Goal: Information Seeking & Learning: Learn about a topic

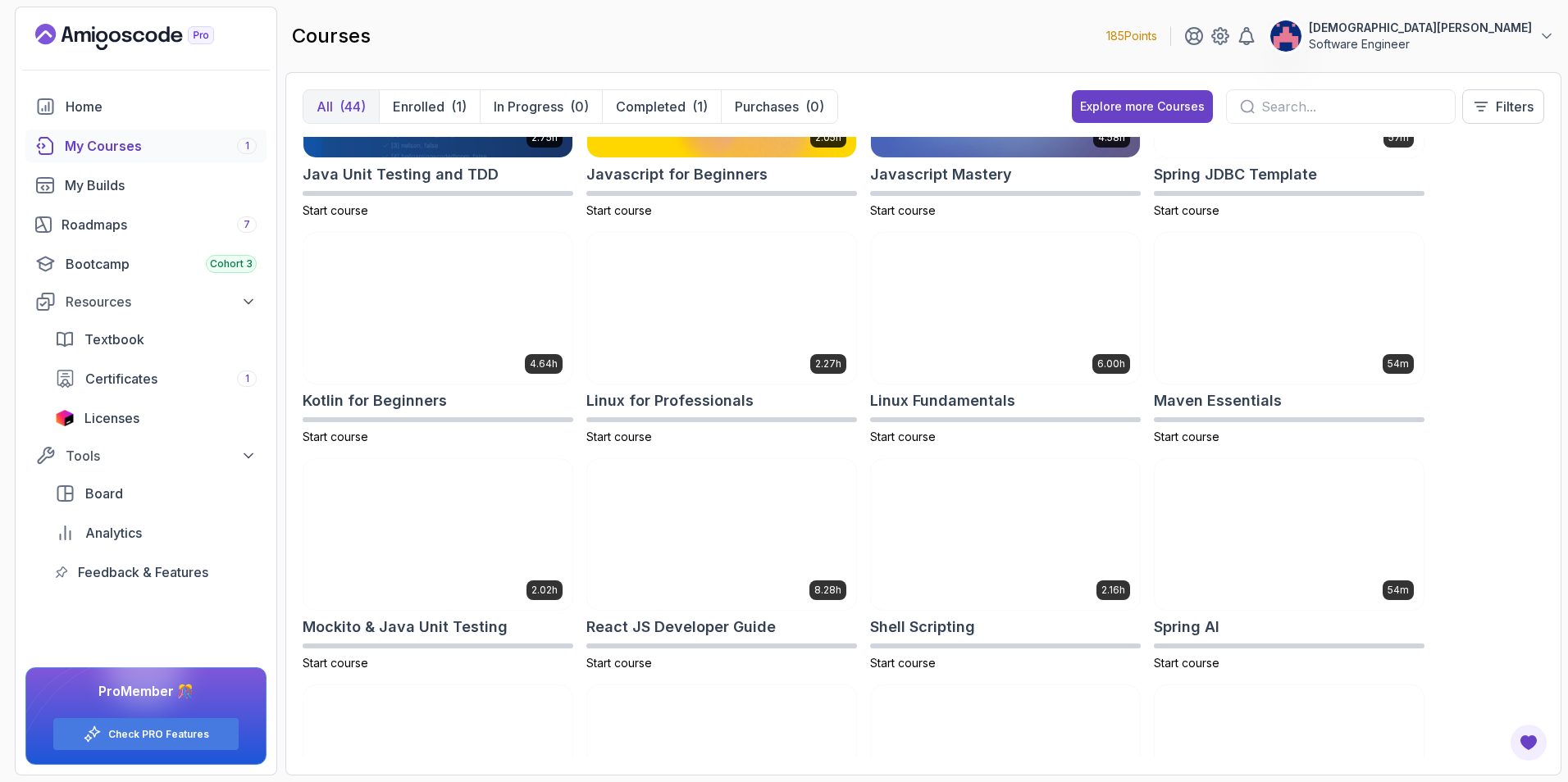
scroll to position [1478, 0]
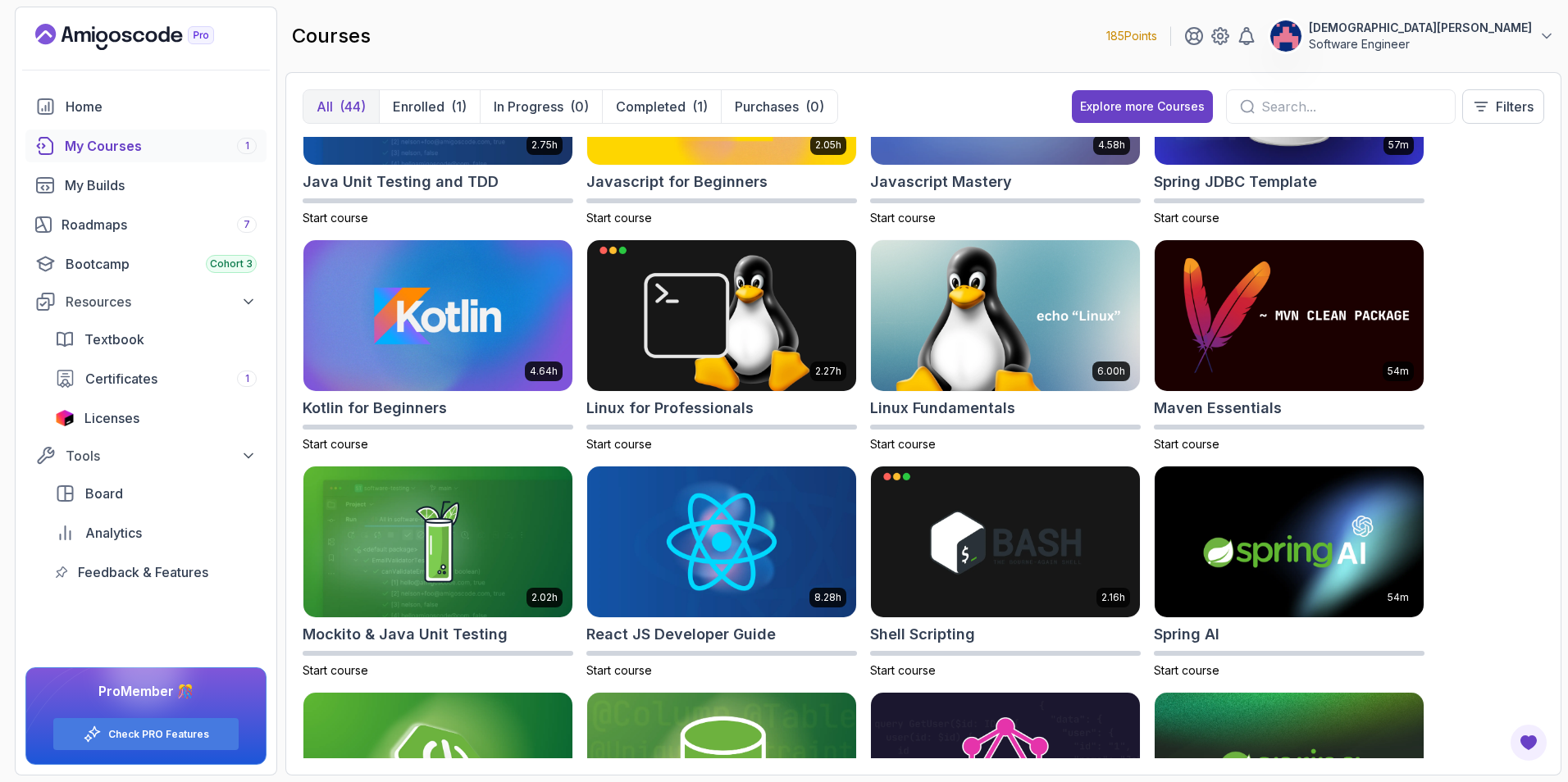
click at [1042, 102] on input "text" at bounding box center [1351, 106] width 180 height 20
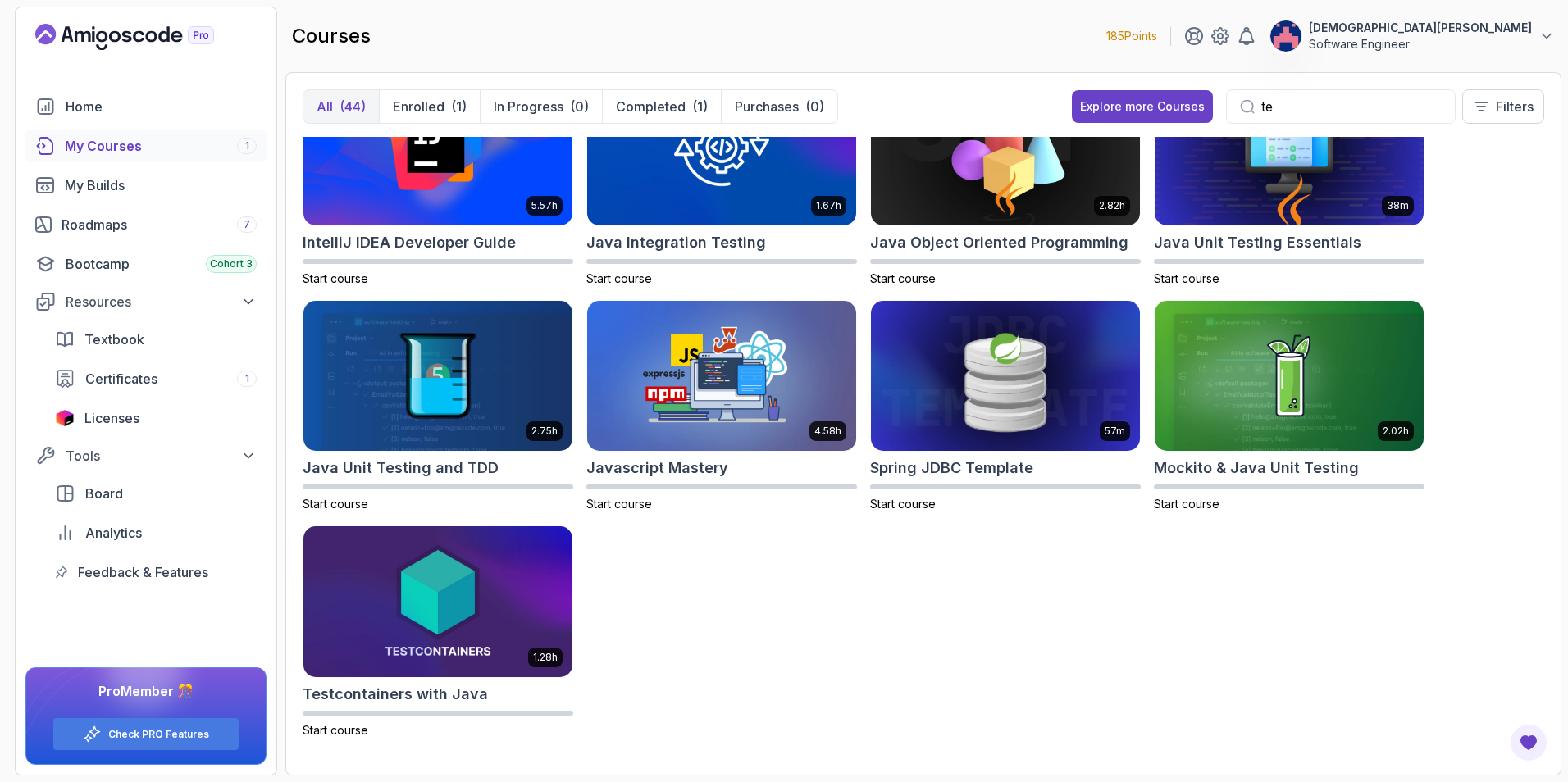
scroll to position [63, 0]
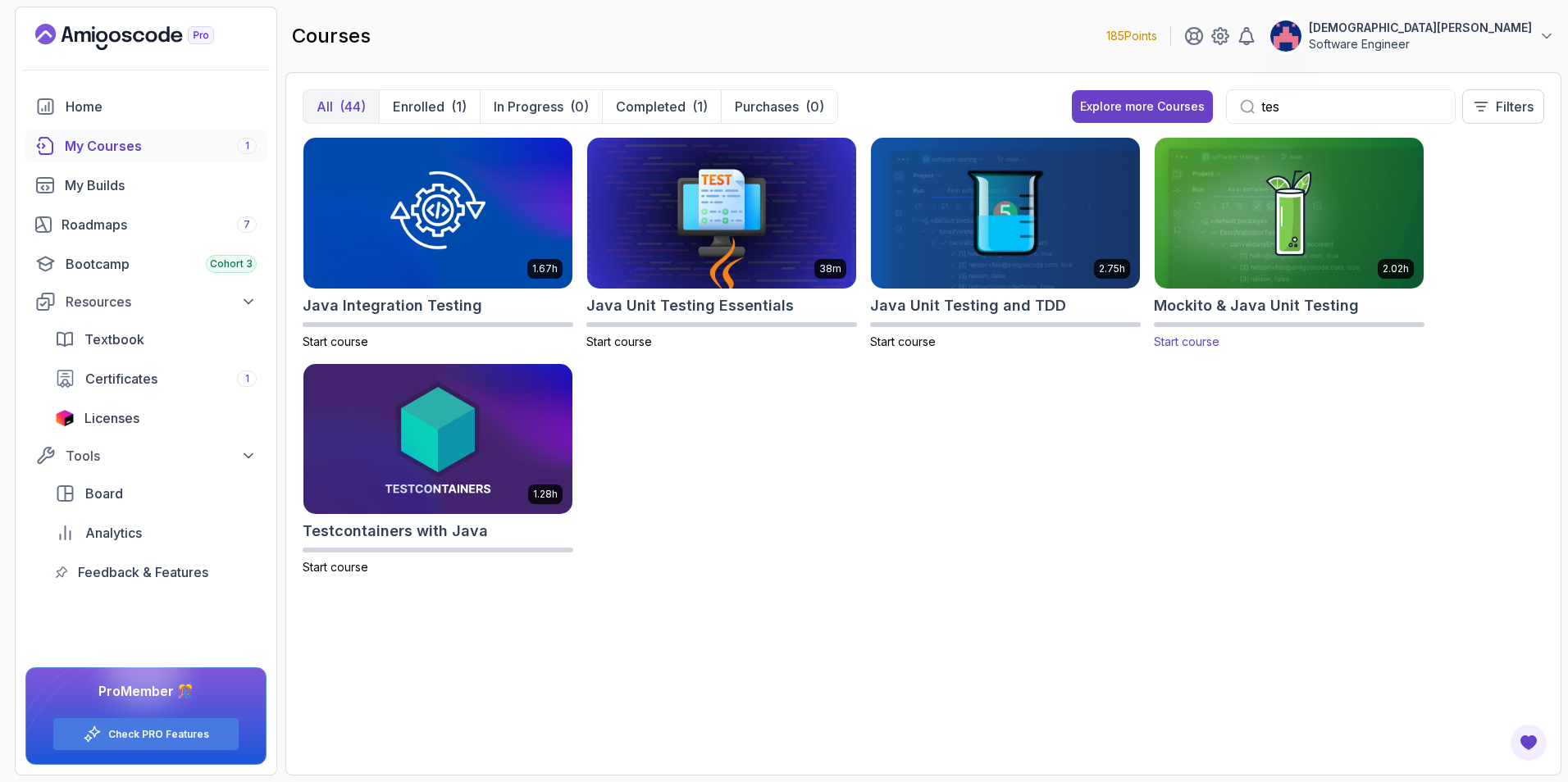
type input "tes"
click at [1042, 235] on img at bounding box center [1289, 213] width 282 height 158
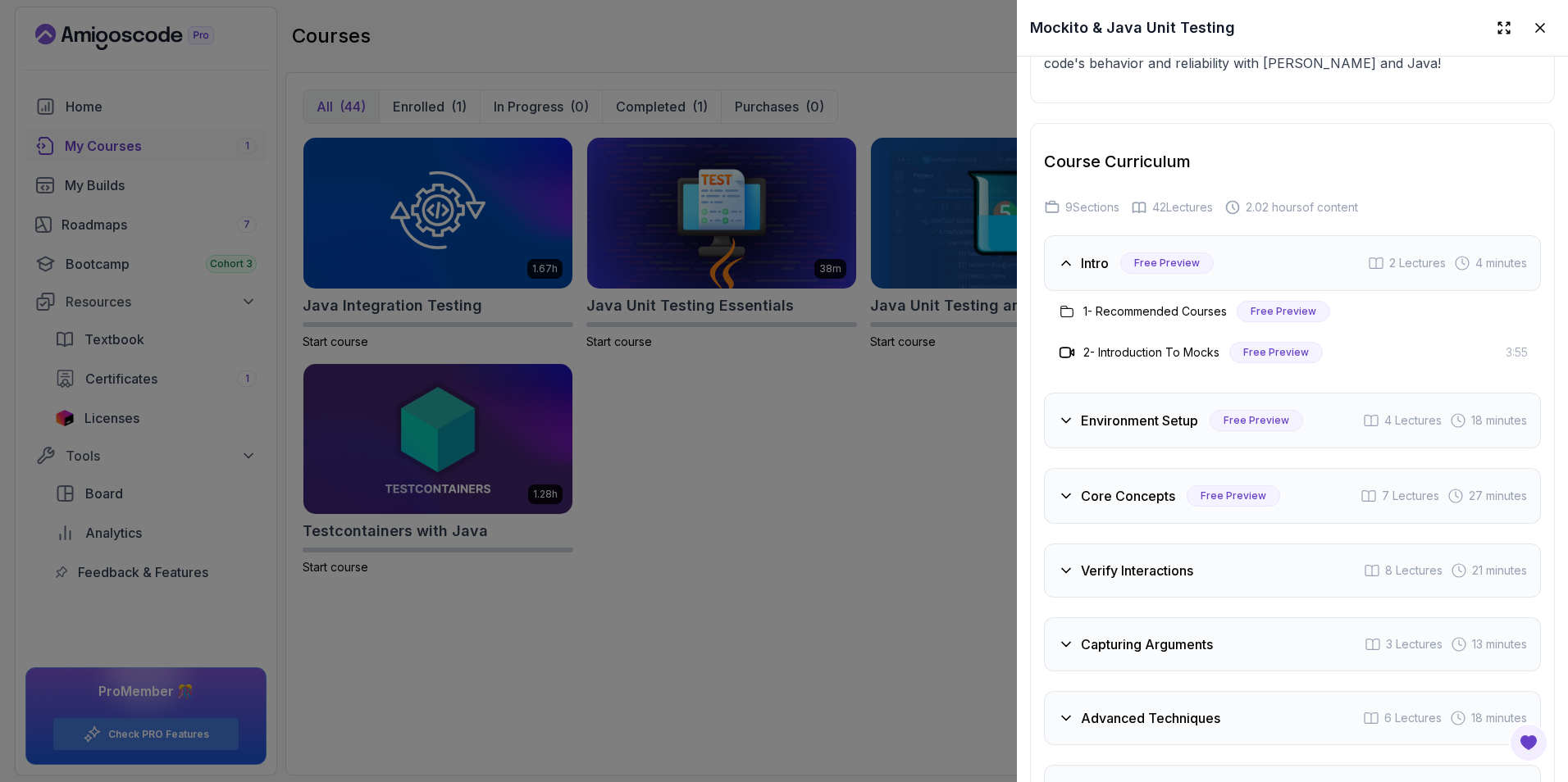
scroll to position [2950, 0]
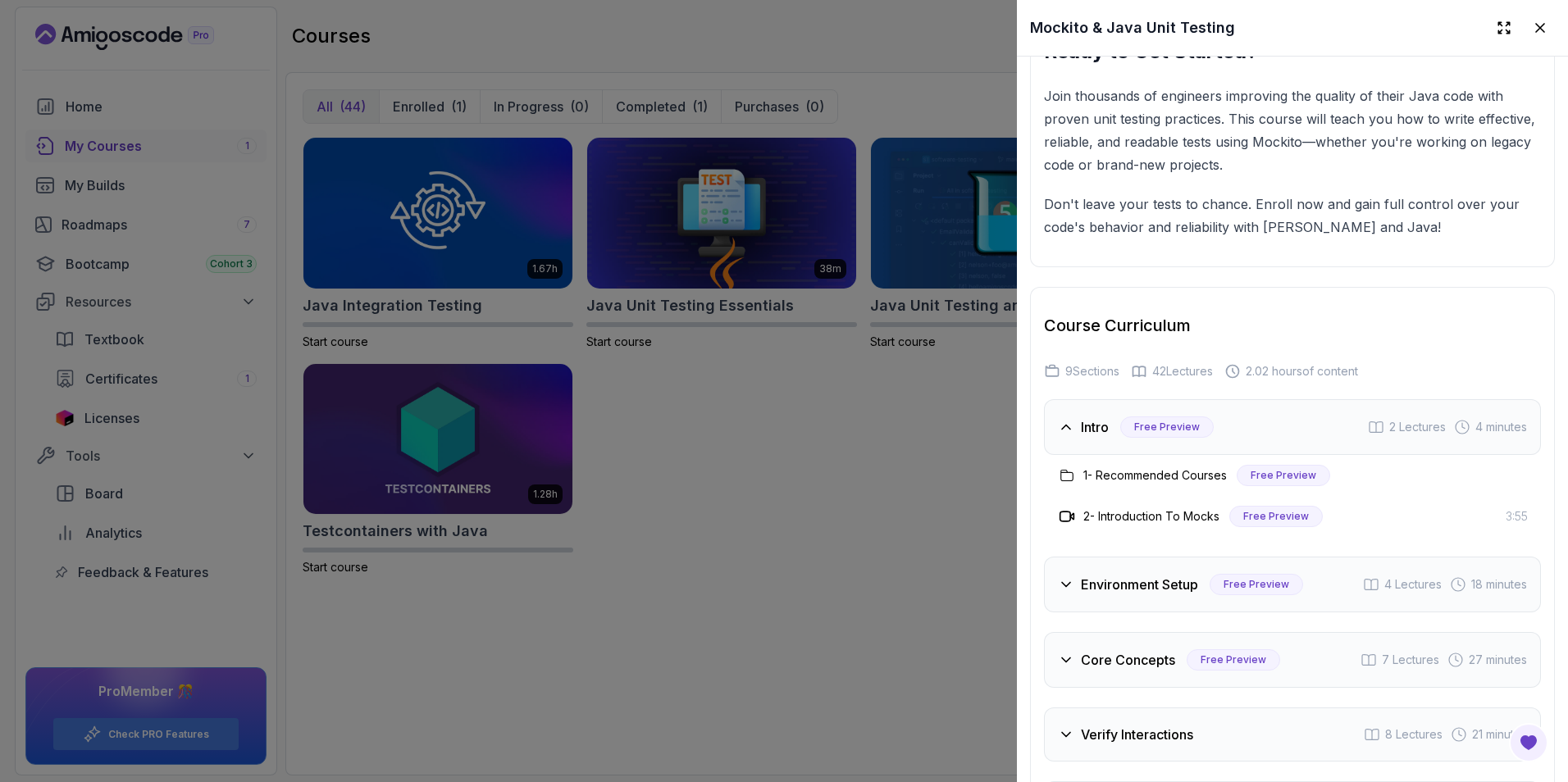
click at [1042, 467] on h3 "1 - Recommended Courses" at bounding box center [1155, 475] width 144 height 17
click at [1042, 29] on icon at bounding box center [1540, 28] width 8 height 8
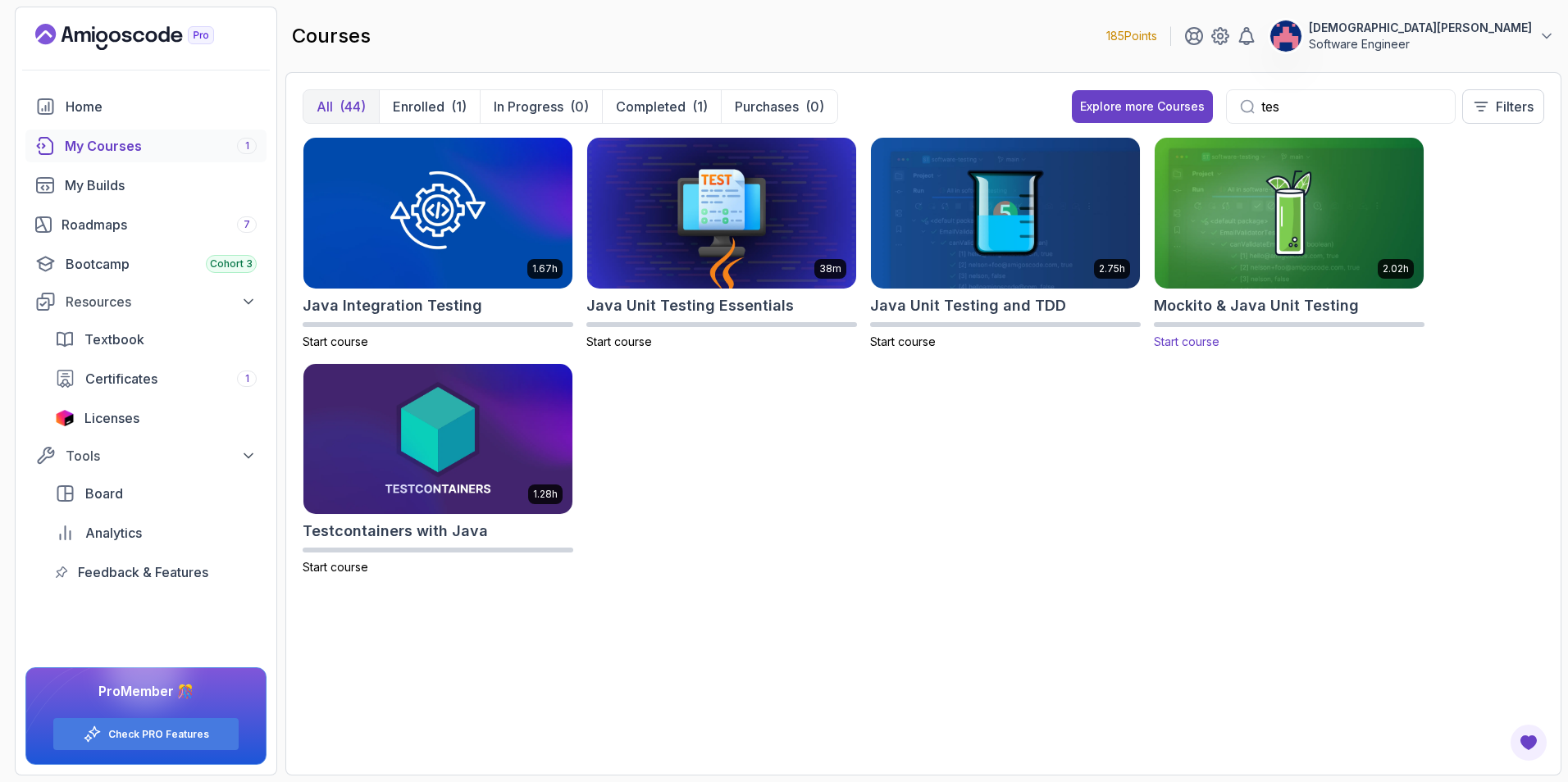
click at [1042, 230] on img at bounding box center [1289, 213] width 282 height 158
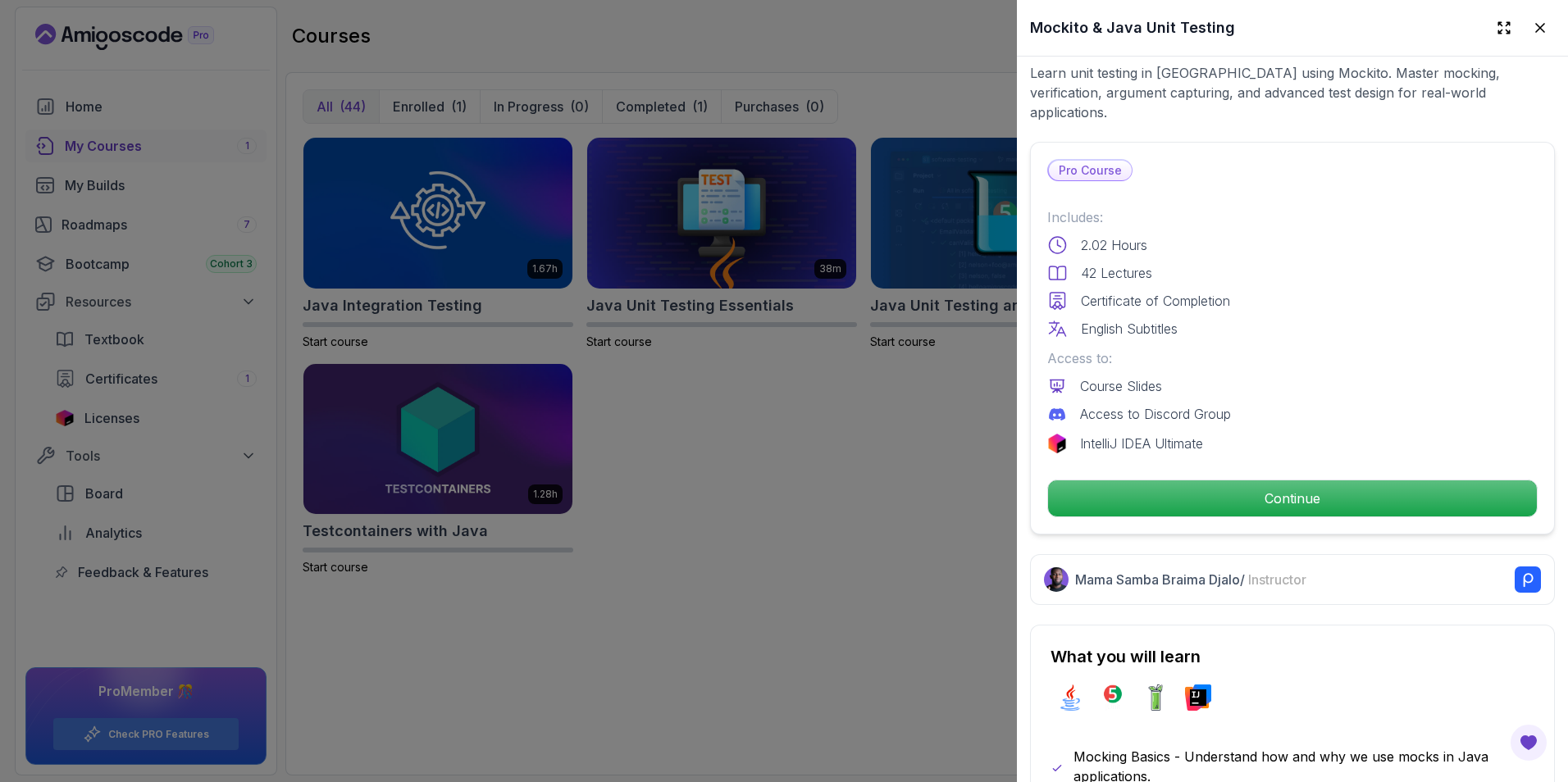
scroll to position [327, 0]
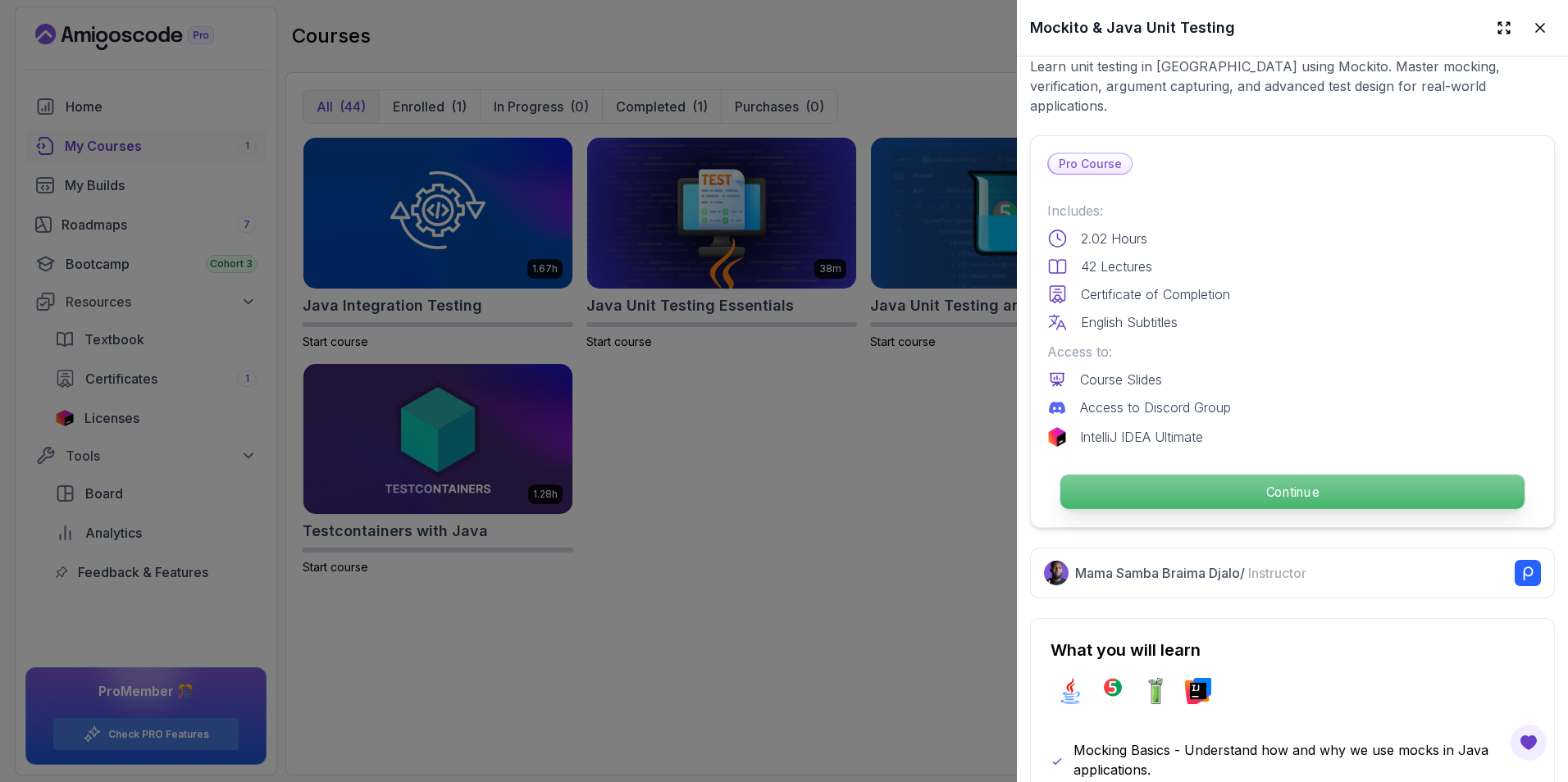
click at [1042, 475] on p "Continue" at bounding box center [1292, 491] width 464 height 34
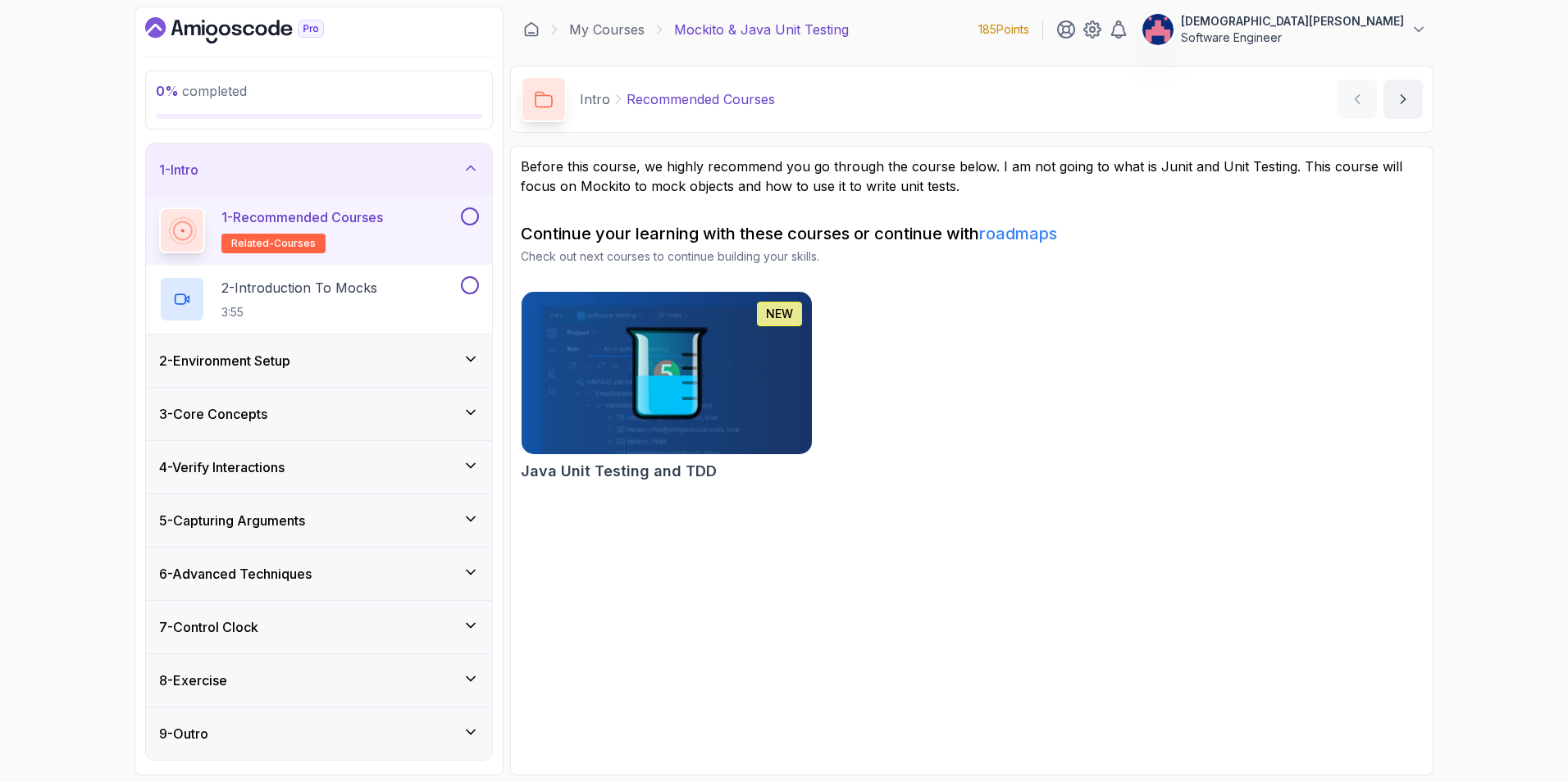
click at [460, 351] on div "2 - Environment Setup" at bounding box center [318, 361] width 320 height 20
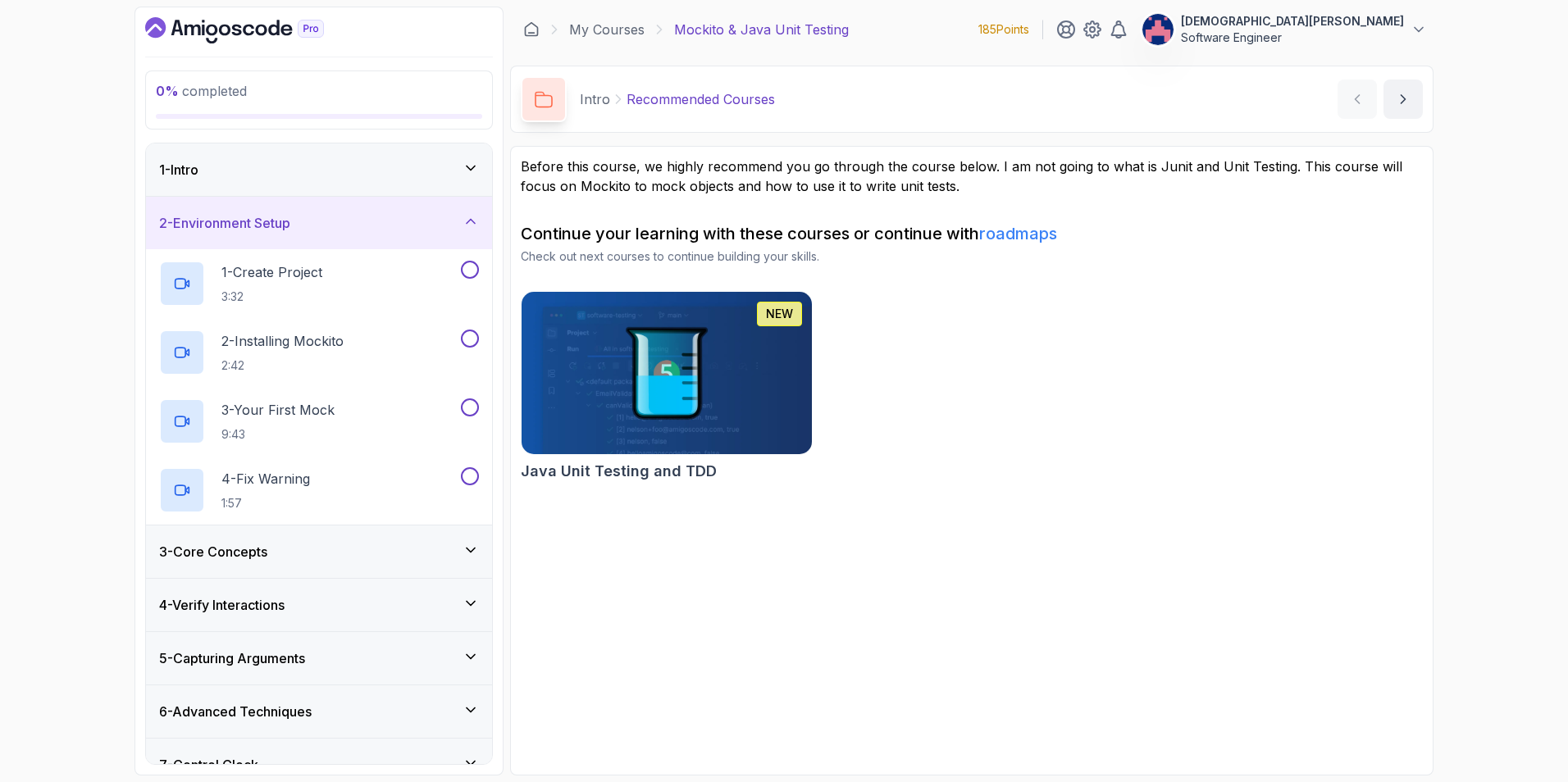
click at [476, 226] on icon at bounding box center [471, 221] width 17 height 17
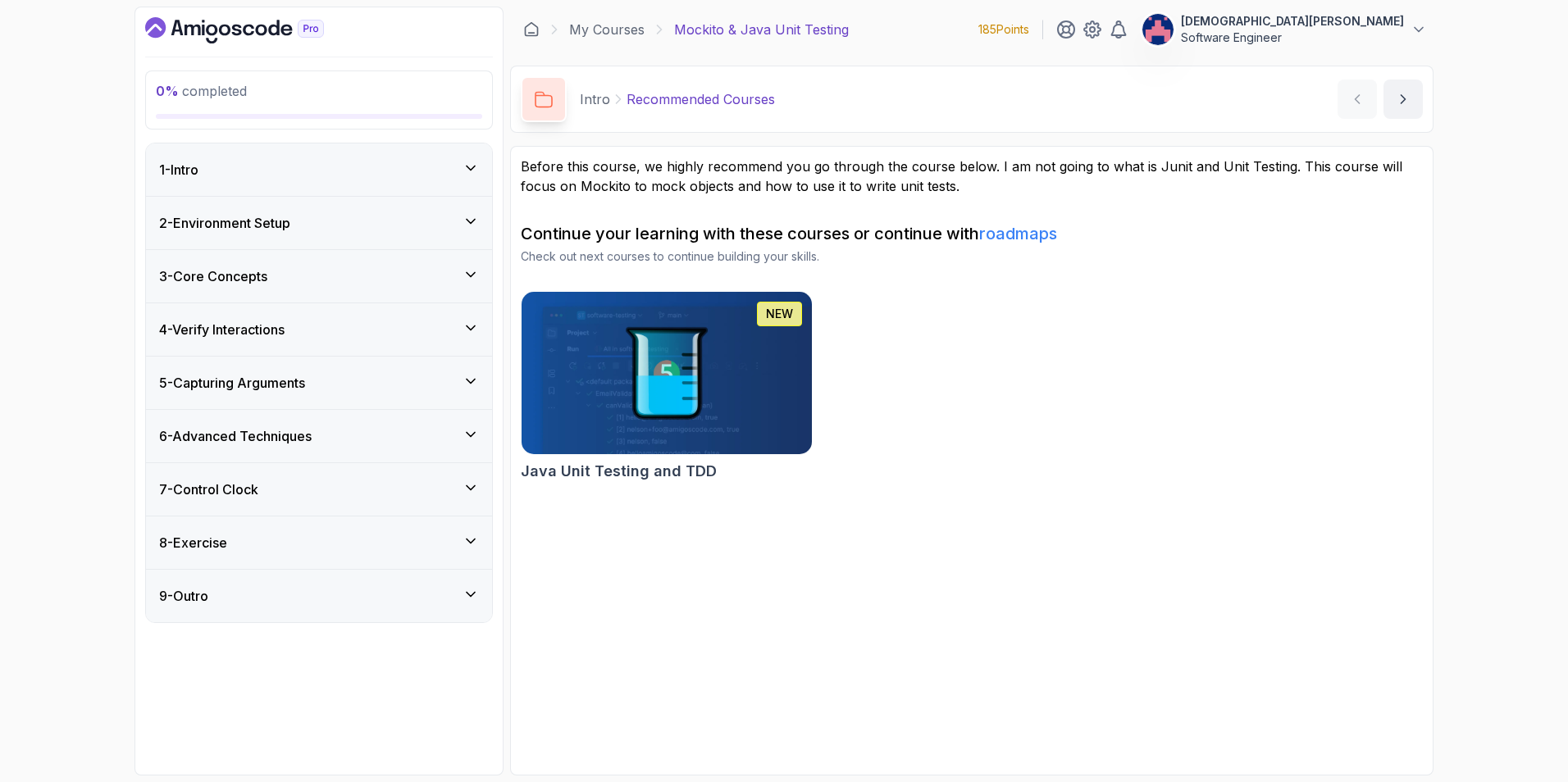
click at [467, 279] on icon at bounding box center [471, 275] width 17 height 17
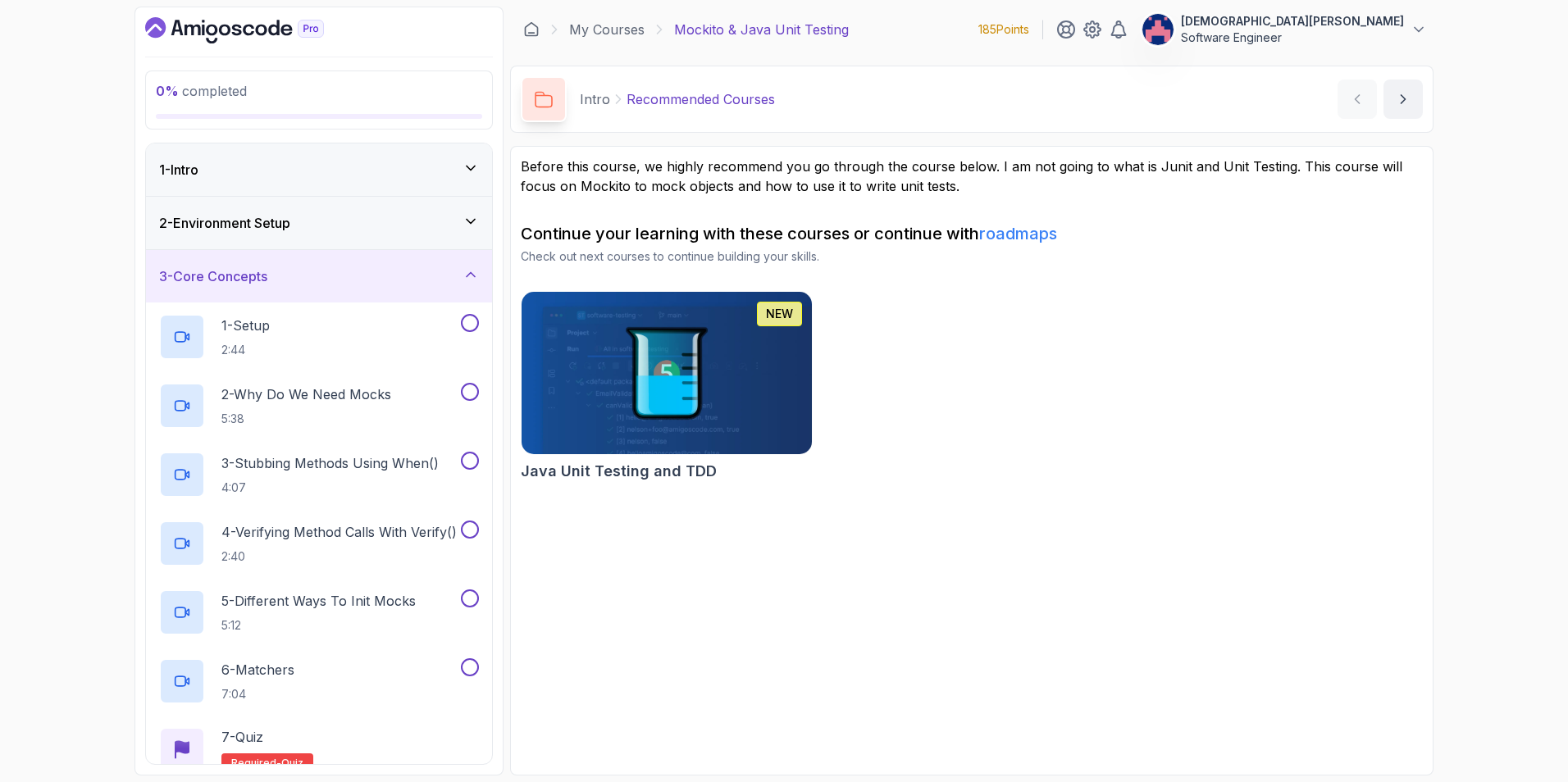
click at [471, 268] on icon at bounding box center [471, 275] width 17 height 17
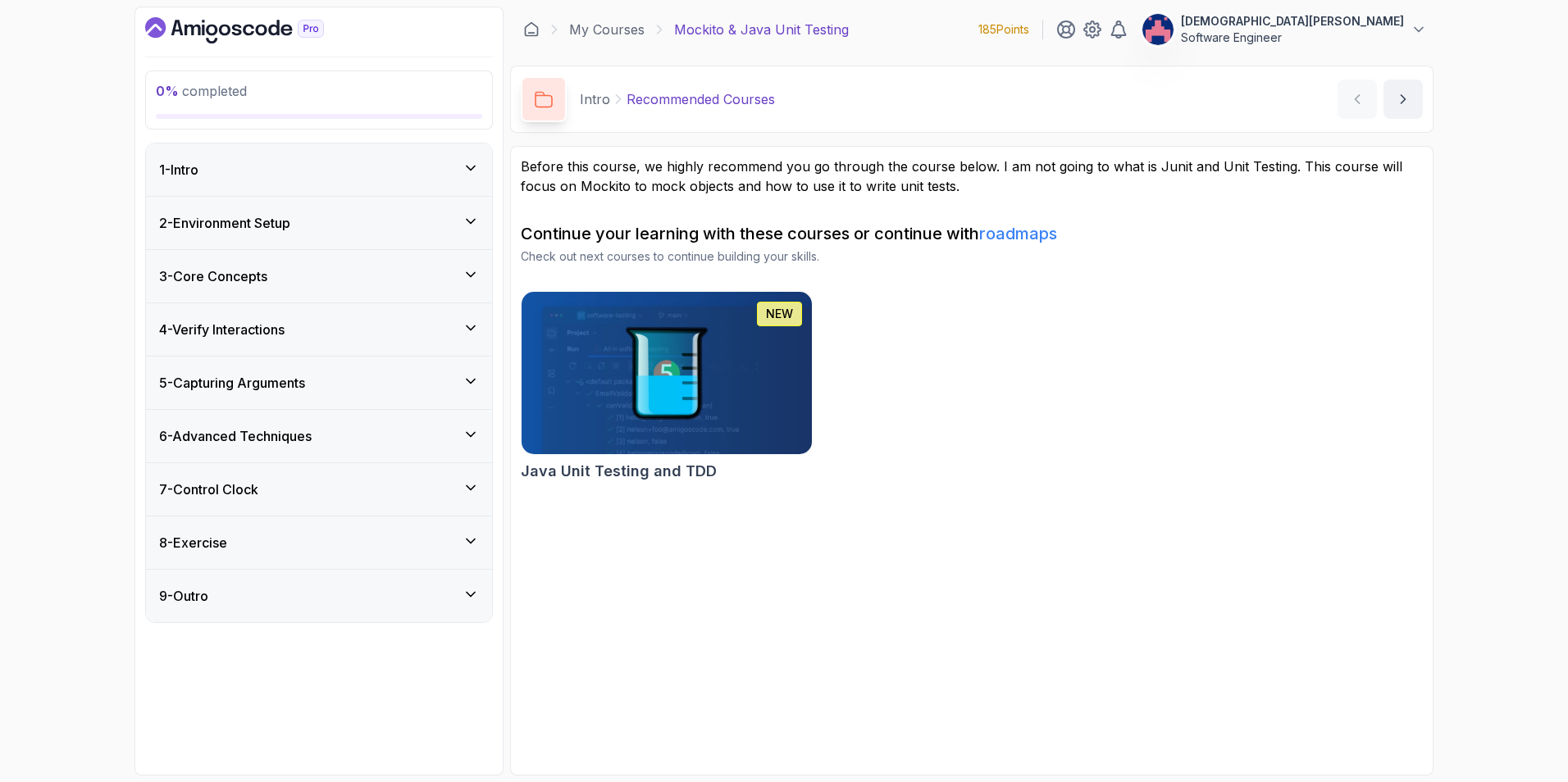
click at [468, 377] on icon at bounding box center [471, 381] width 17 height 17
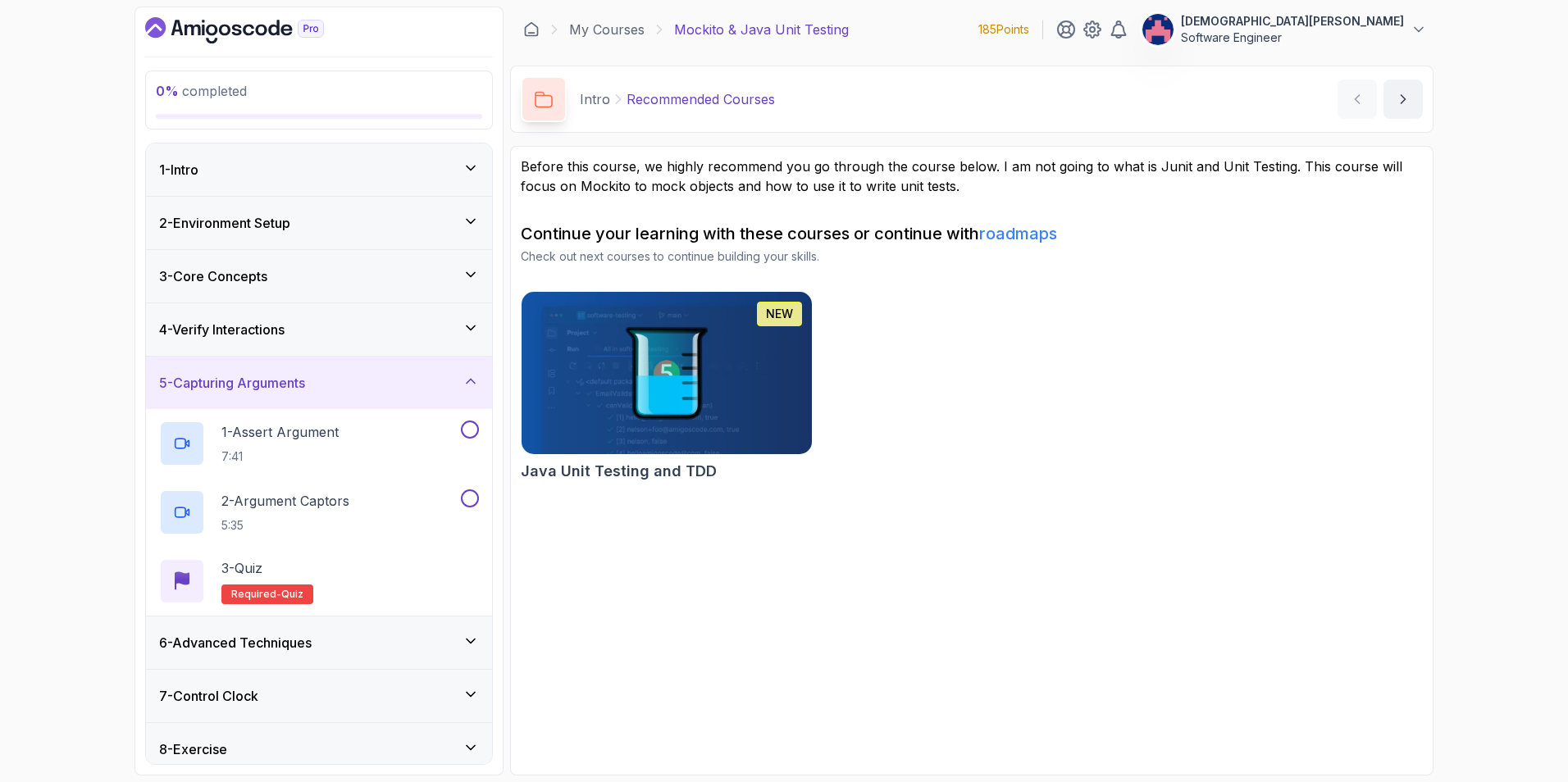
click at [471, 374] on icon at bounding box center [471, 381] width 17 height 17
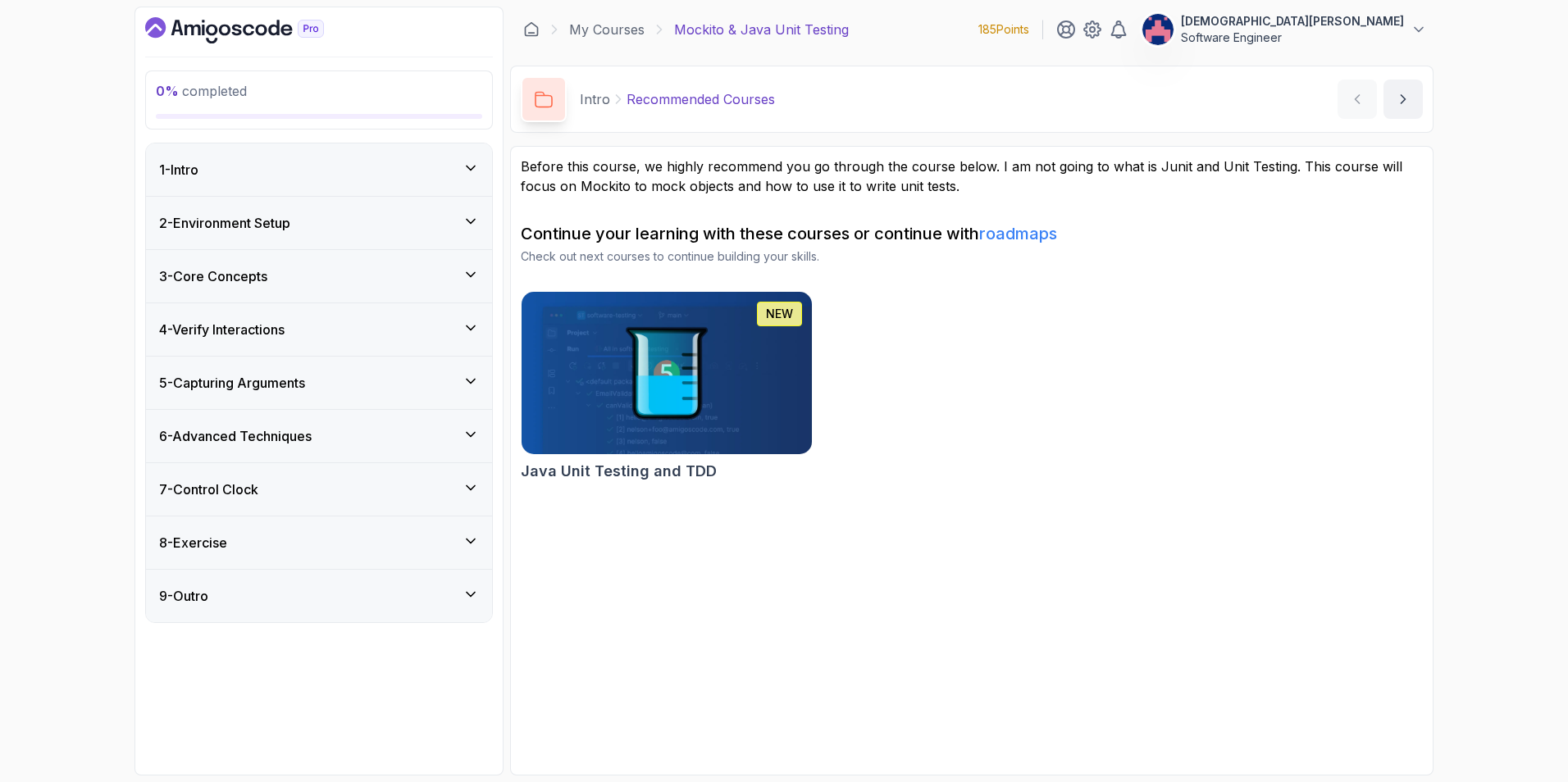
click at [473, 428] on icon at bounding box center [471, 435] width 17 height 17
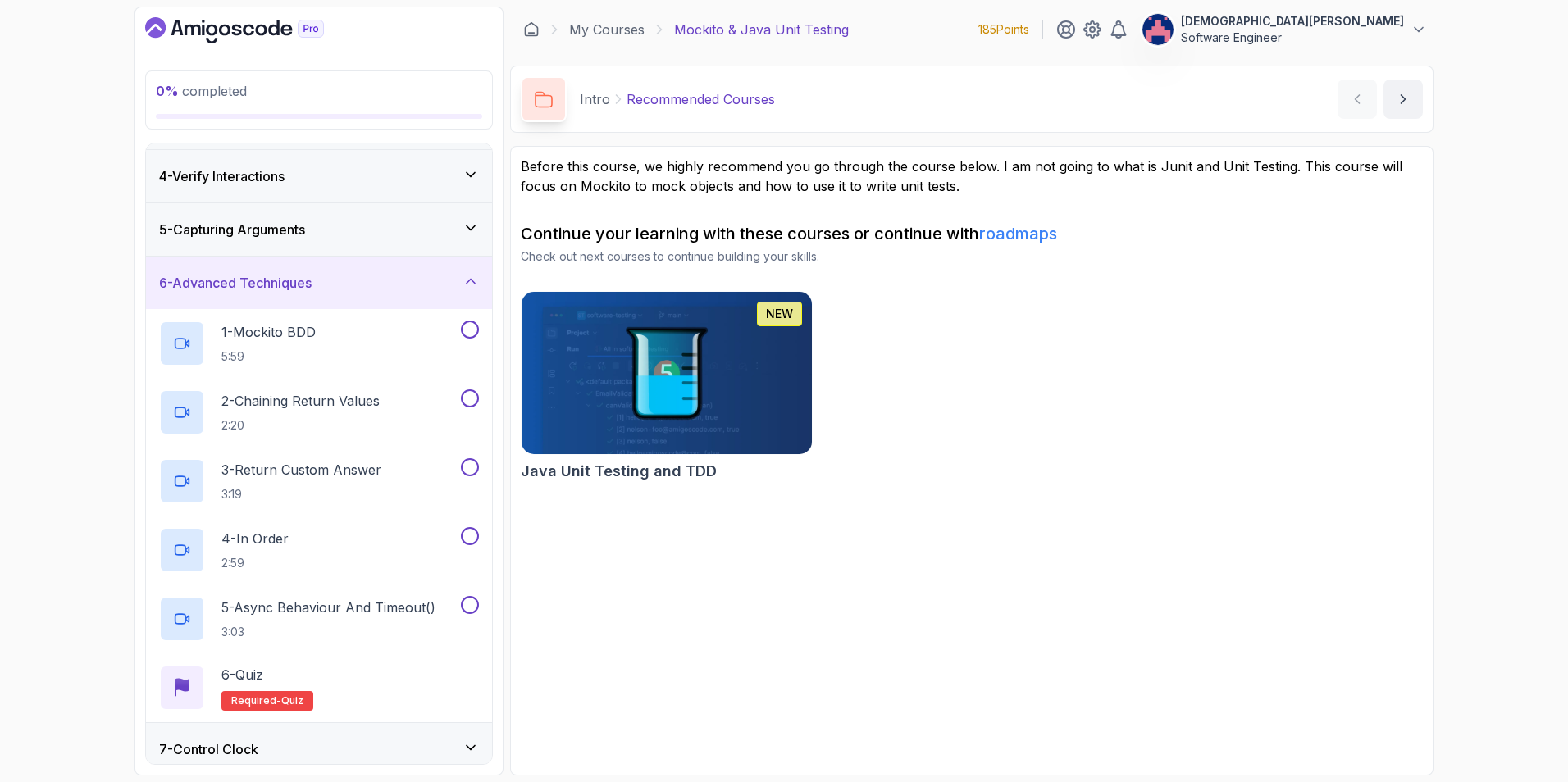
scroll to position [164, 0]
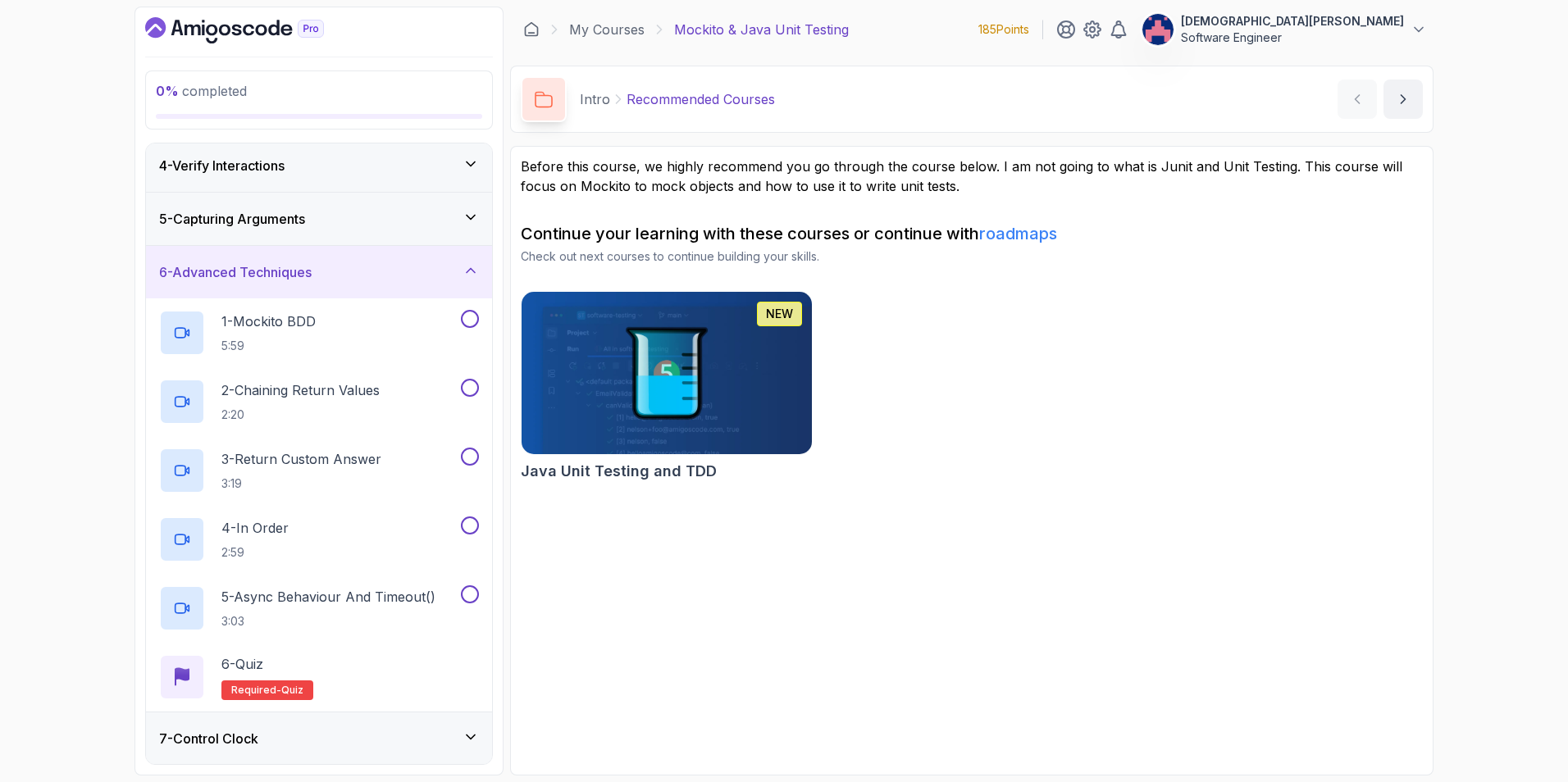
click at [463, 273] on icon at bounding box center [471, 271] width 17 height 17
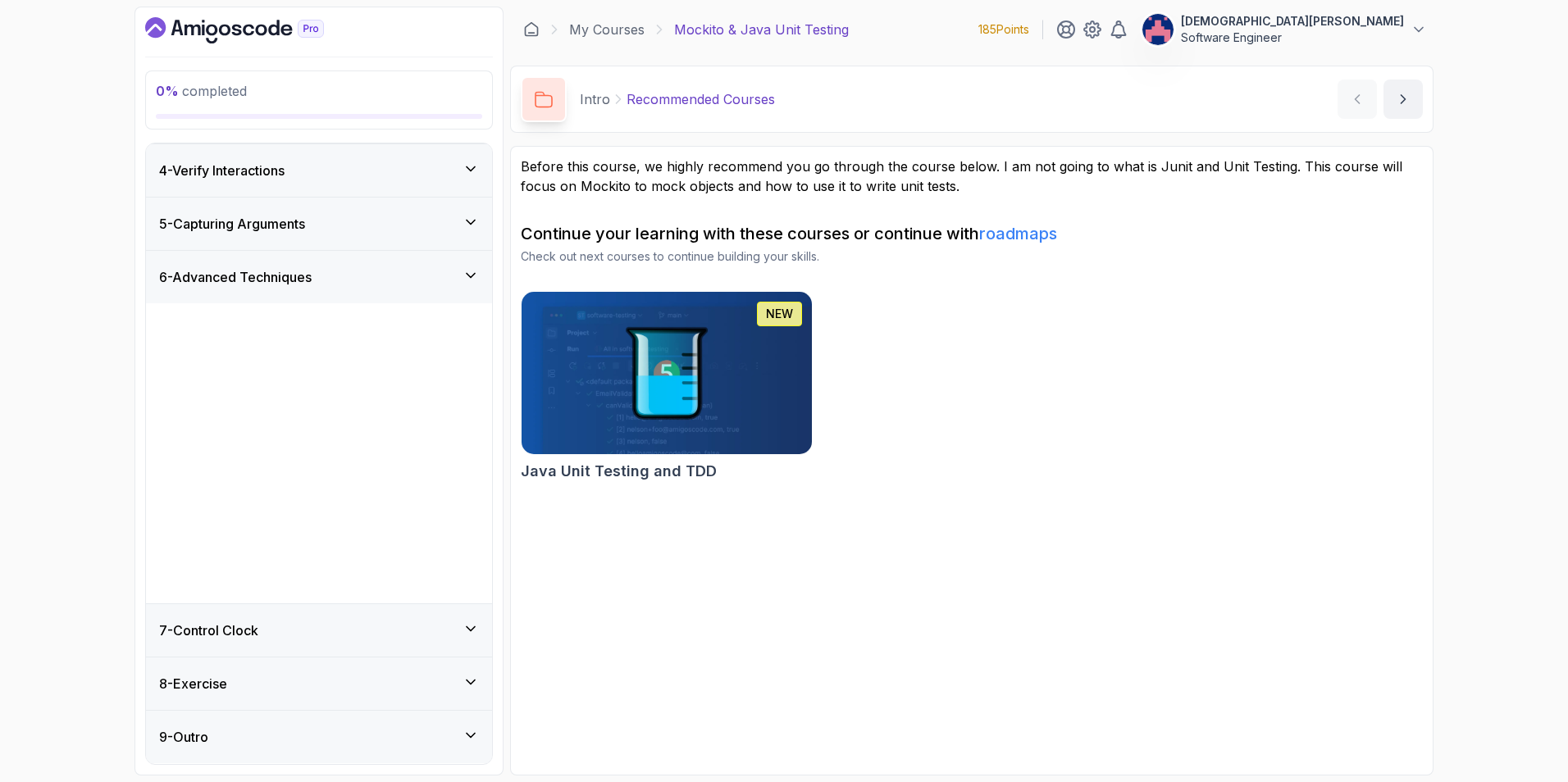
scroll to position [0, 0]
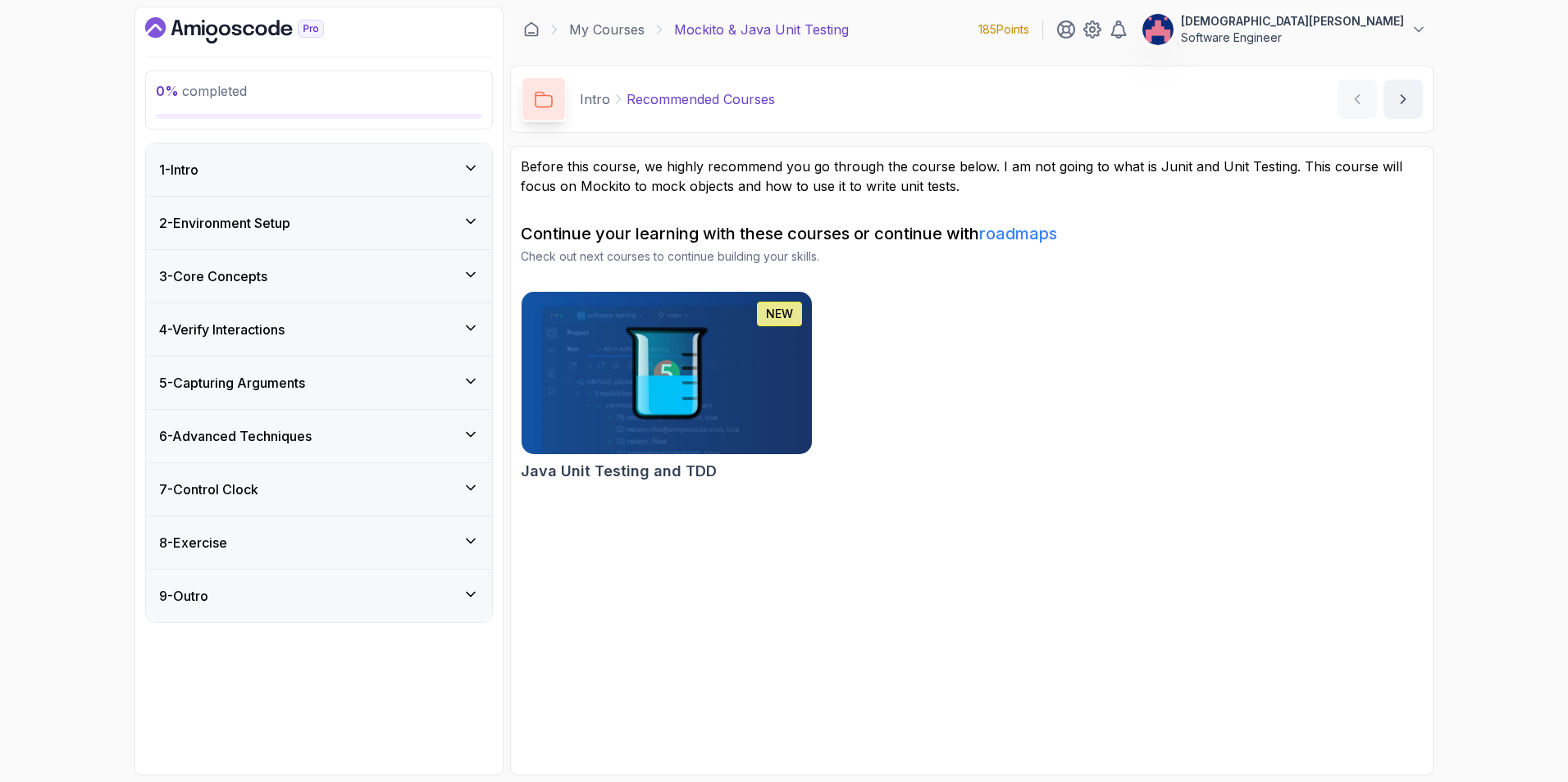
click at [461, 475] on div "7 - Control Clock" at bounding box center [319, 489] width 346 height 52
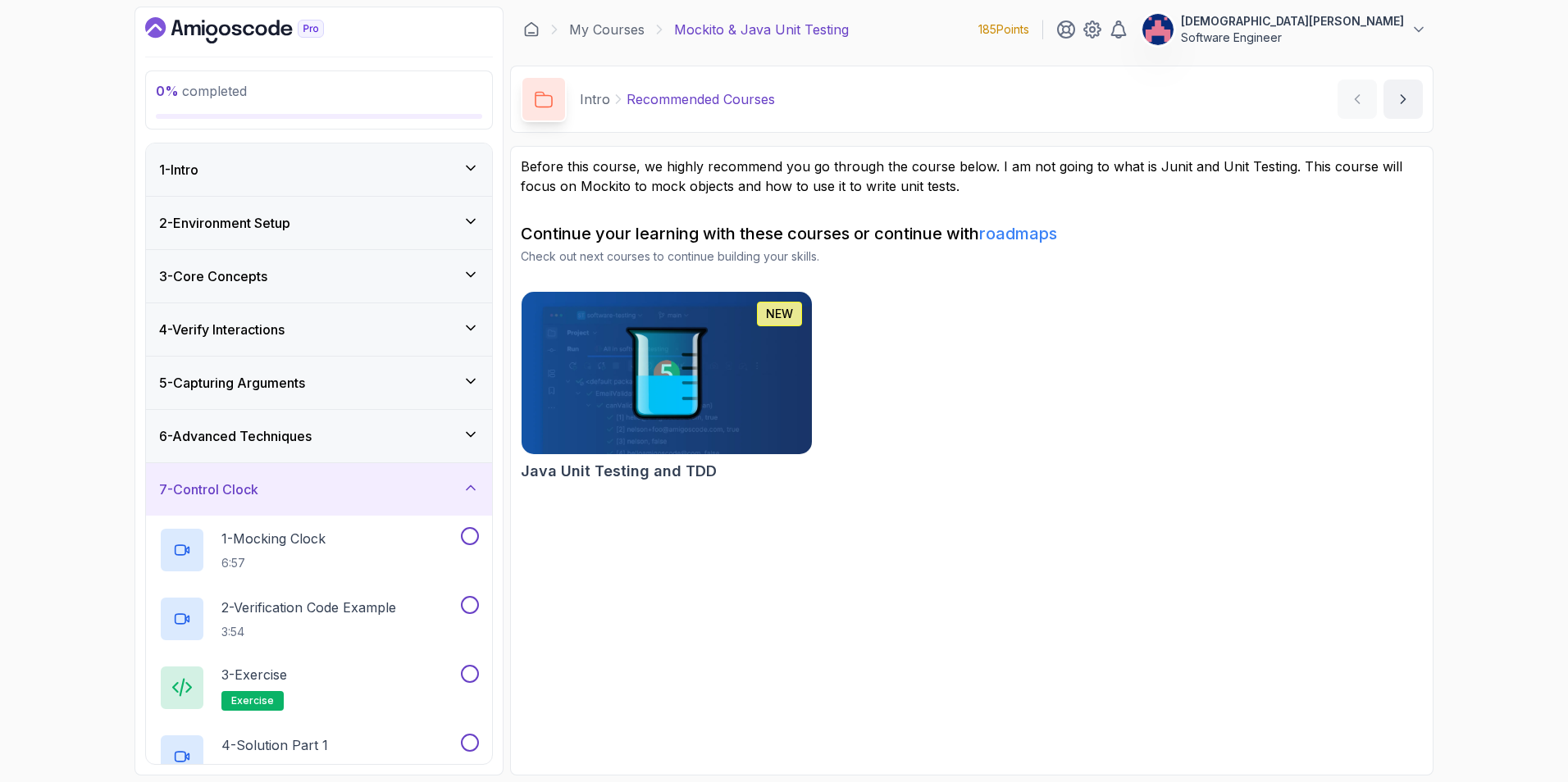
click at [462, 480] on div "7 - Control Clock" at bounding box center [318, 489] width 320 height 20
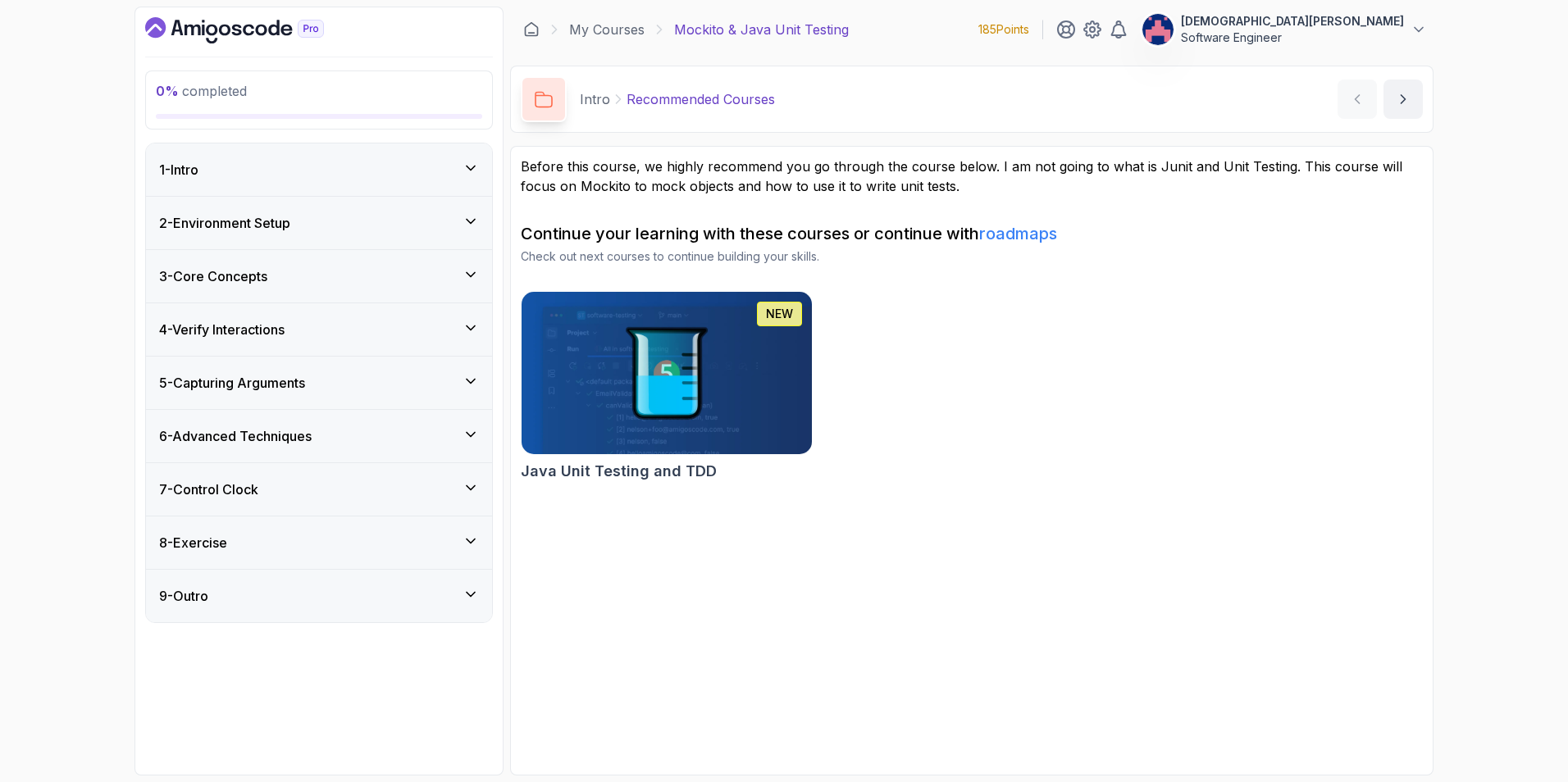
click at [453, 528] on div "8 - Exercise" at bounding box center [319, 542] width 346 height 52
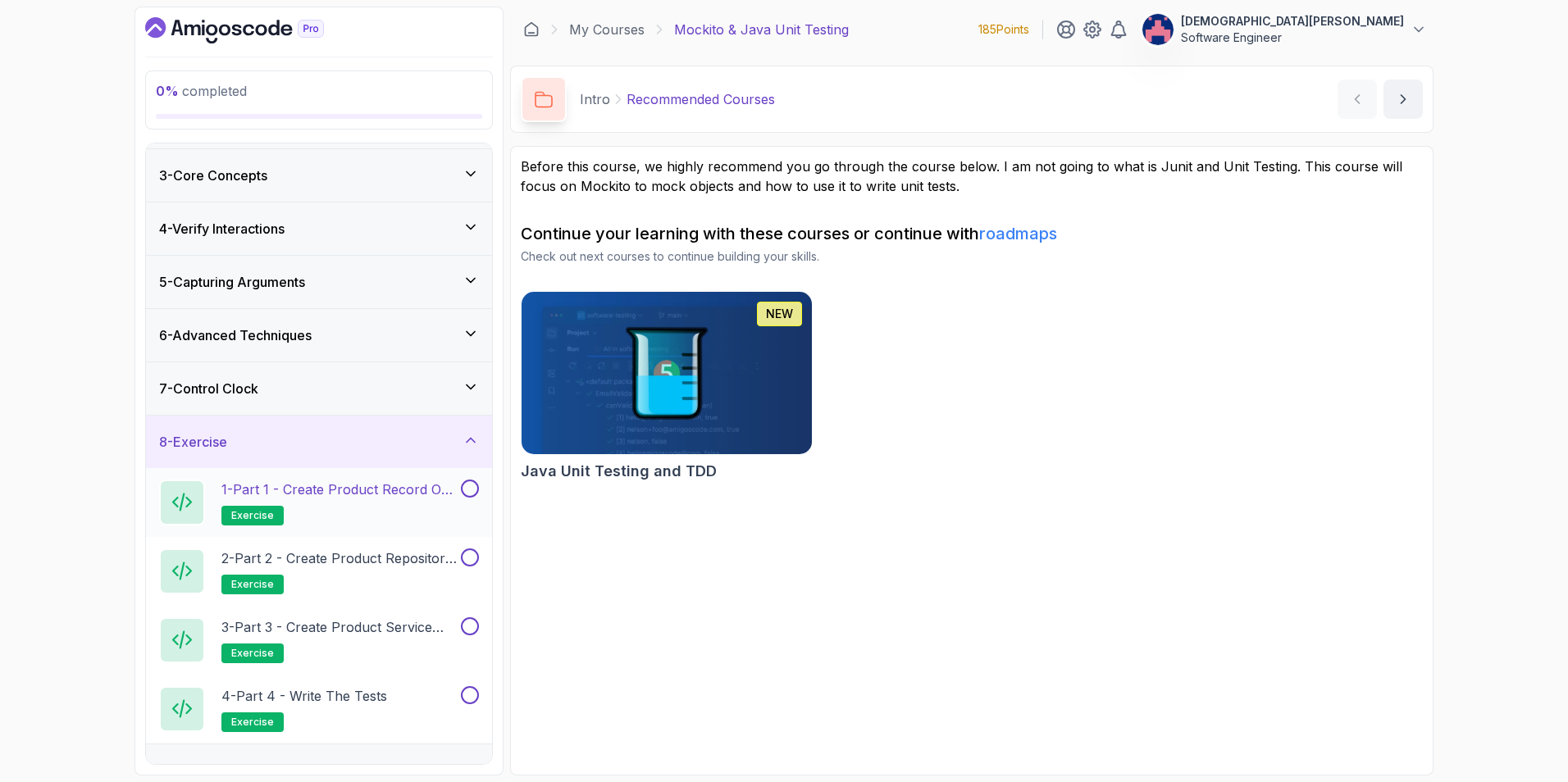
scroll to position [134, 0]
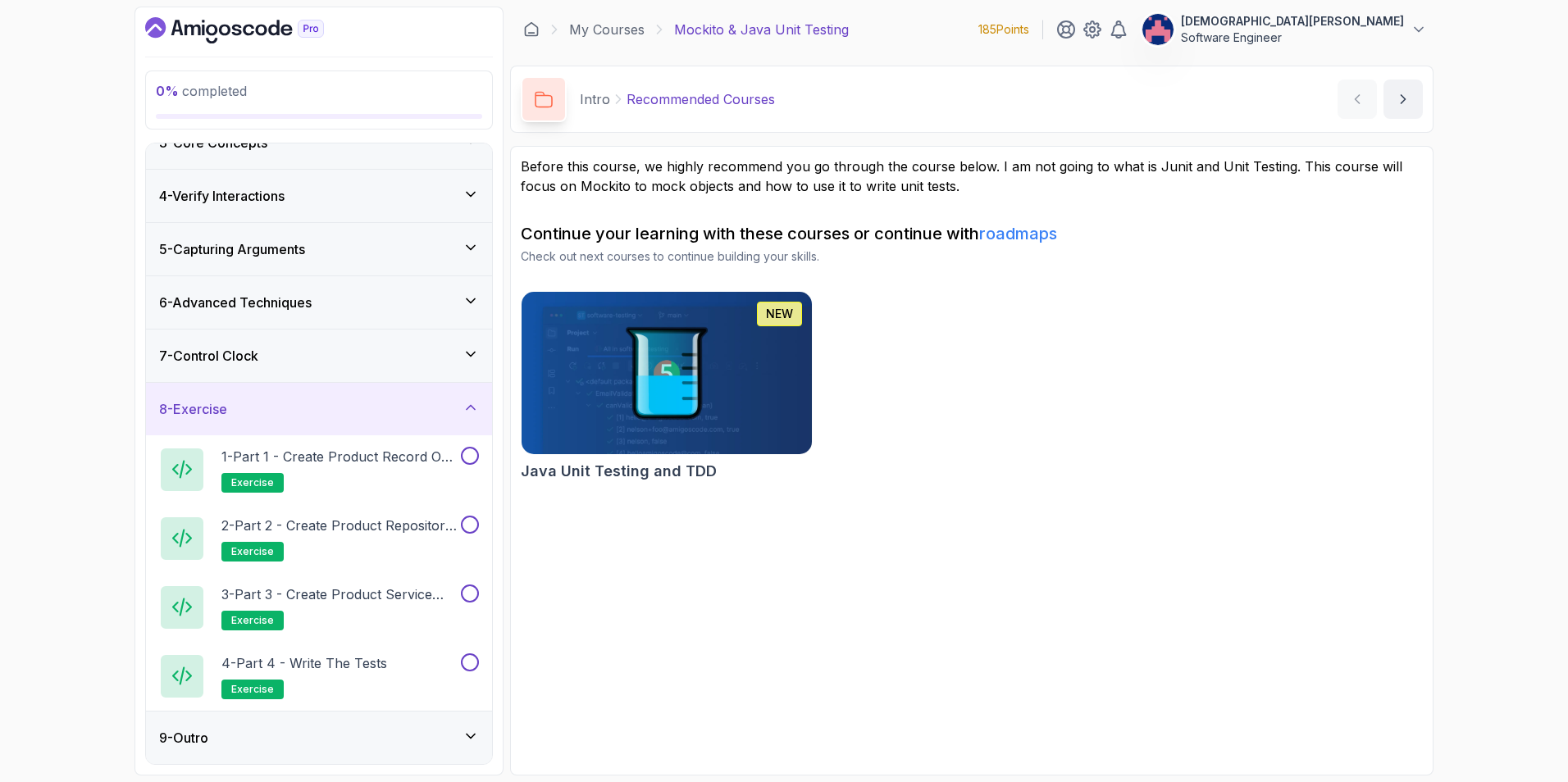
click at [466, 391] on div "8 - Exercise" at bounding box center [319, 409] width 346 height 52
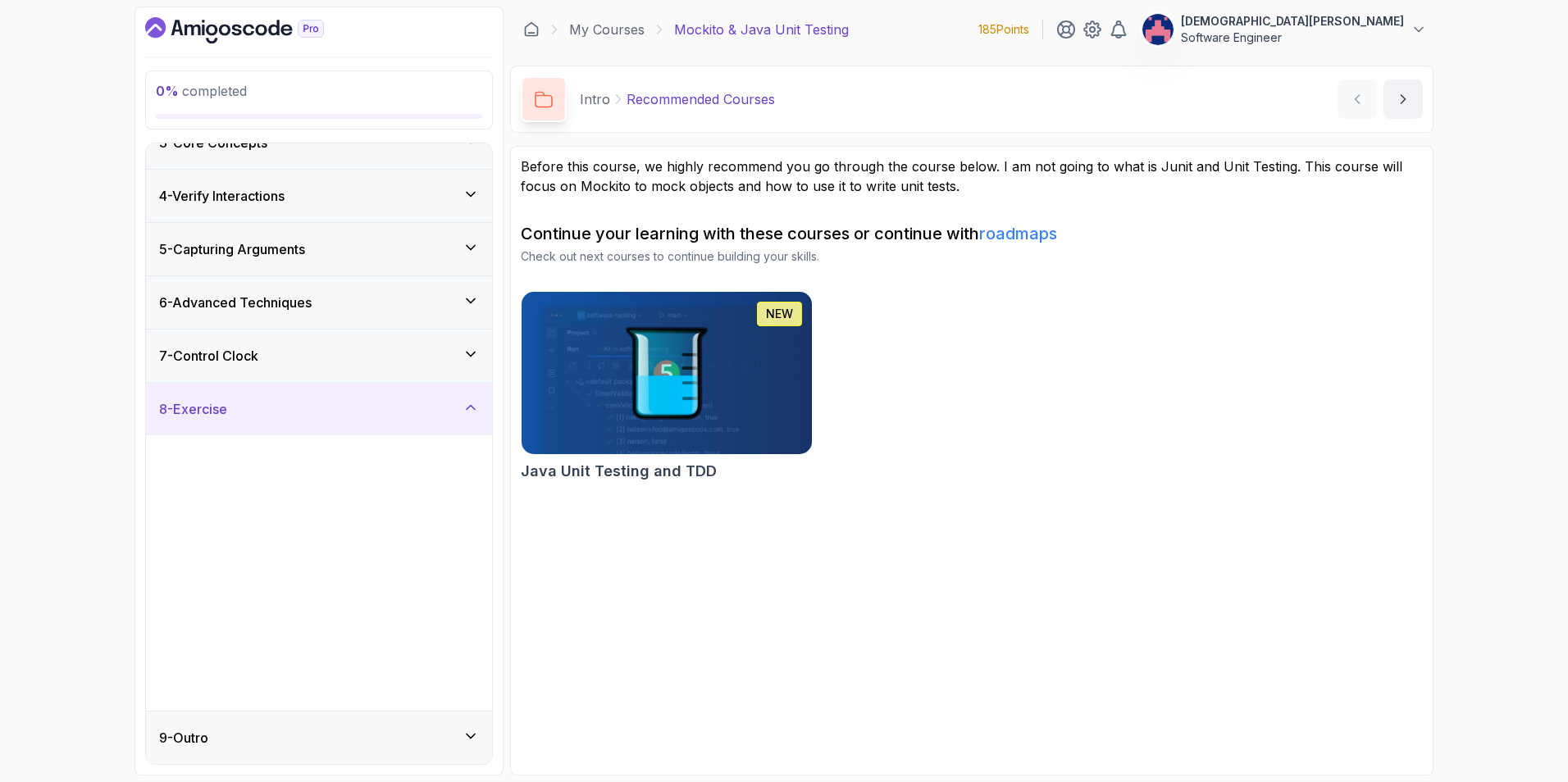
scroll to position [0, 0]
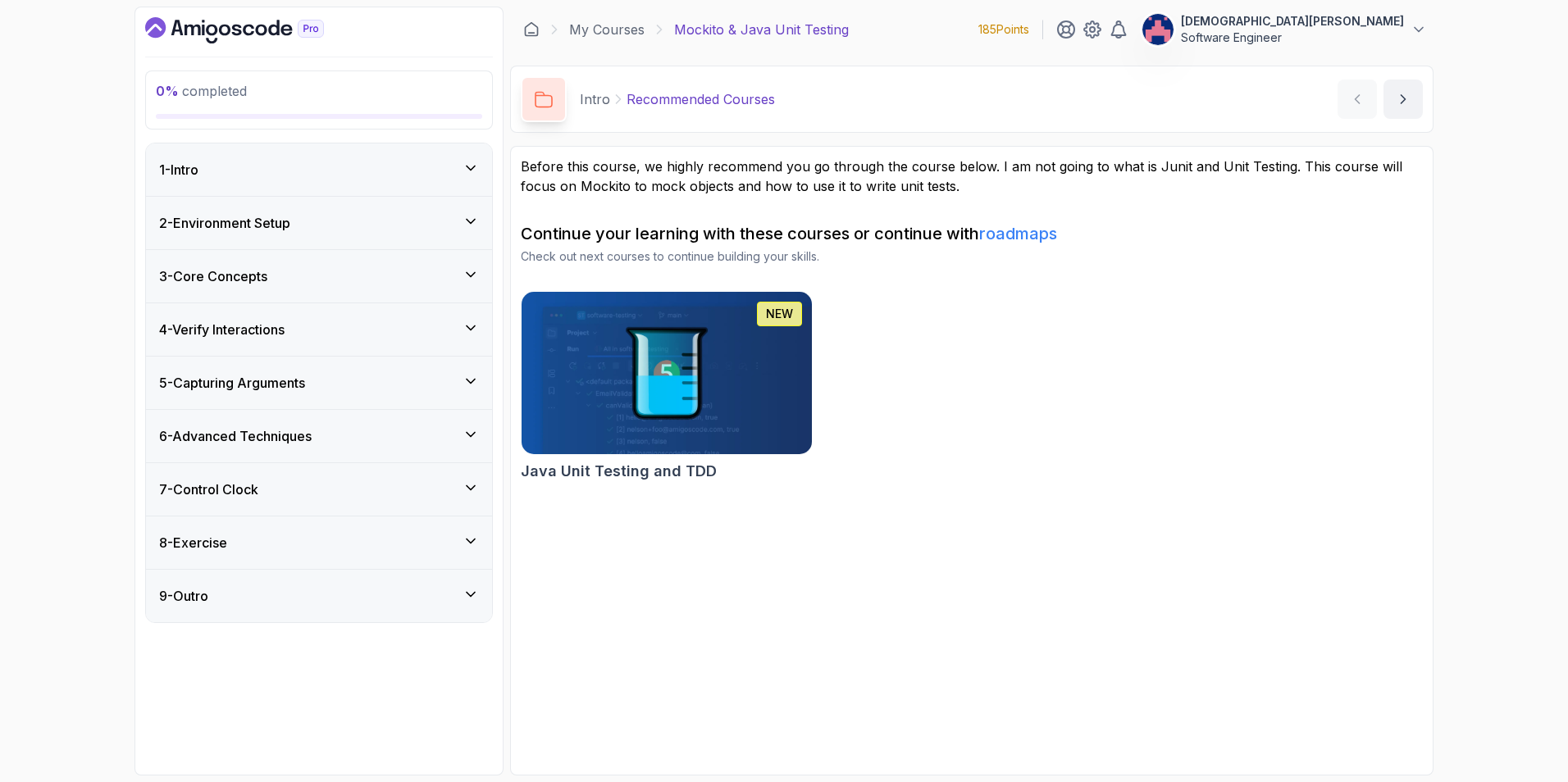
click at [362, 175] on div "1 - Intro" at bounding box center [318, 170] width 320 height 20
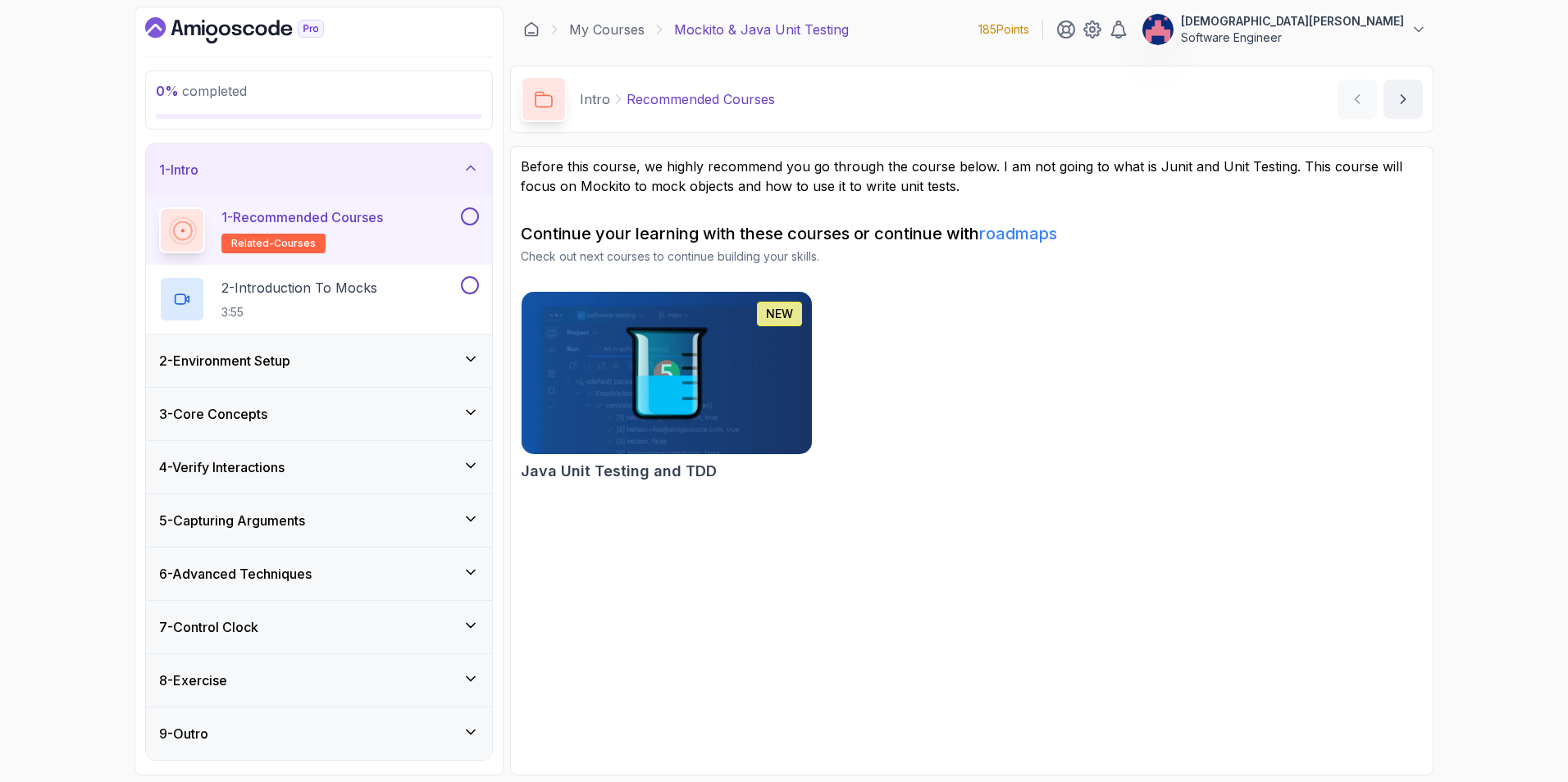
click at [469, 214] on button at bounding box center [470, 216] width 18 height 18
click at [478, 359] on icon at bounding box center [471, 359] width 17 height 17
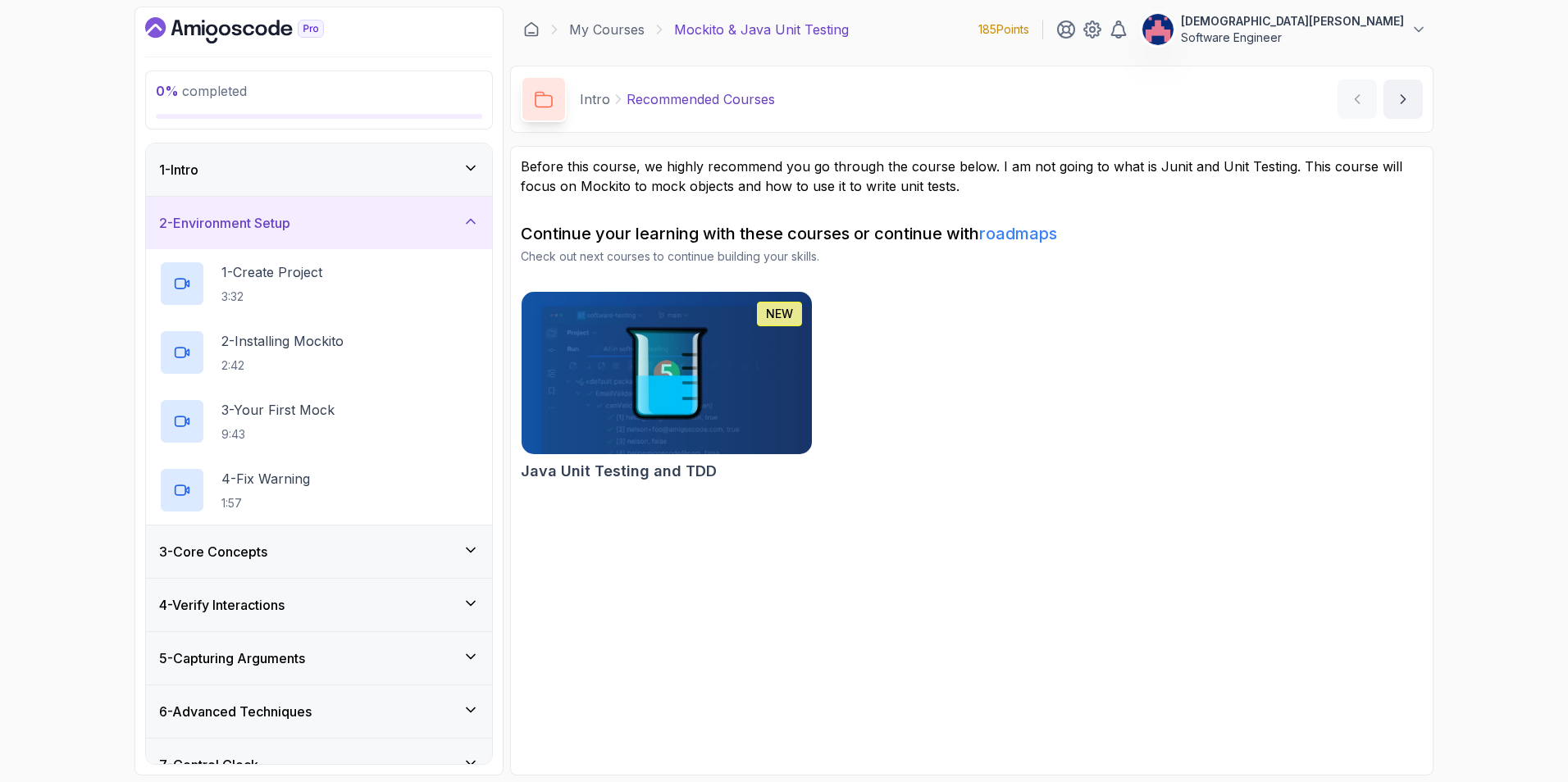
click at [477, 214] on icon at bounding box center [471, 221] width 17 height 17
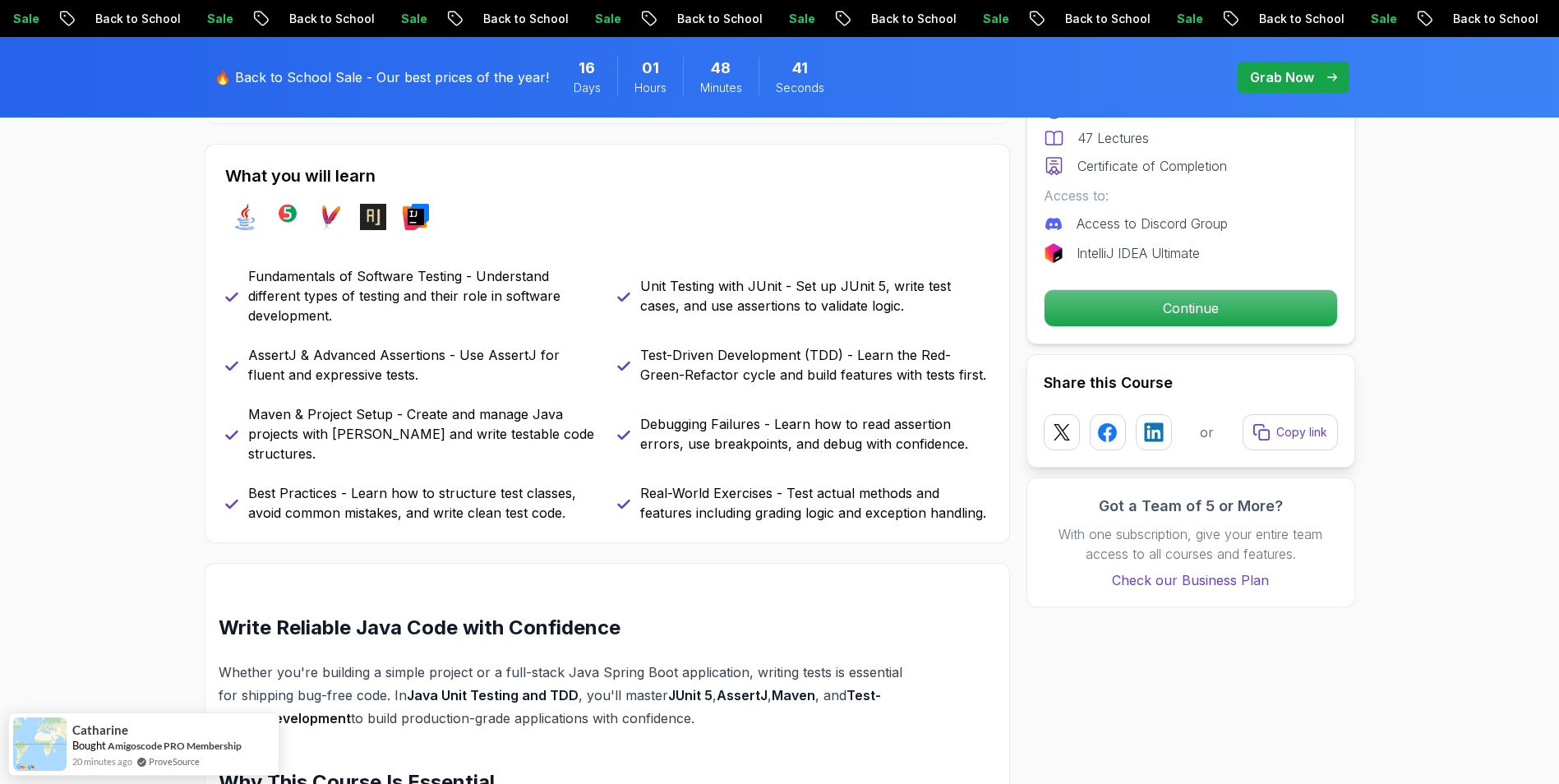
scroll to position [740, 0]
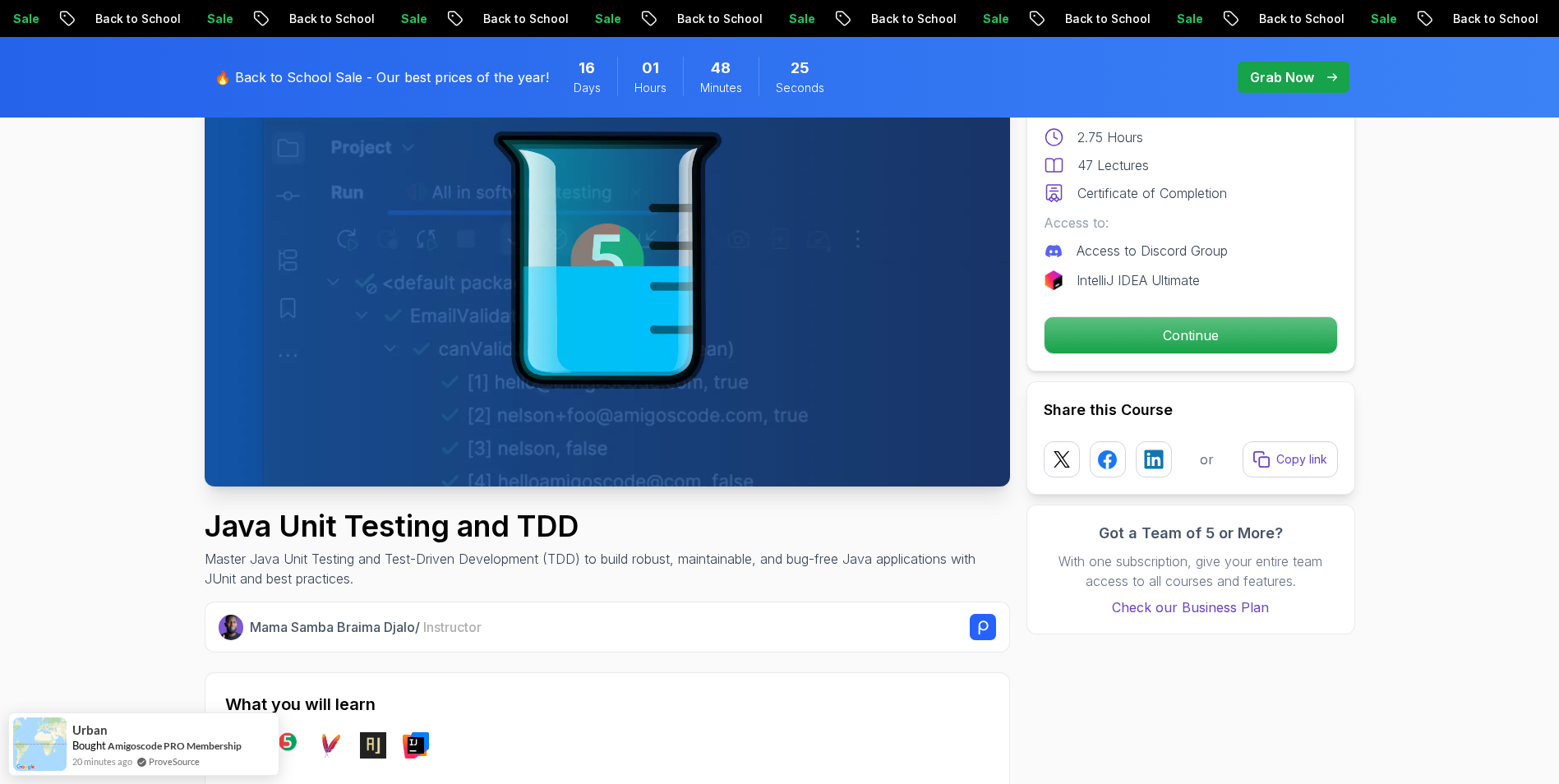
scroll to position [164, 0]
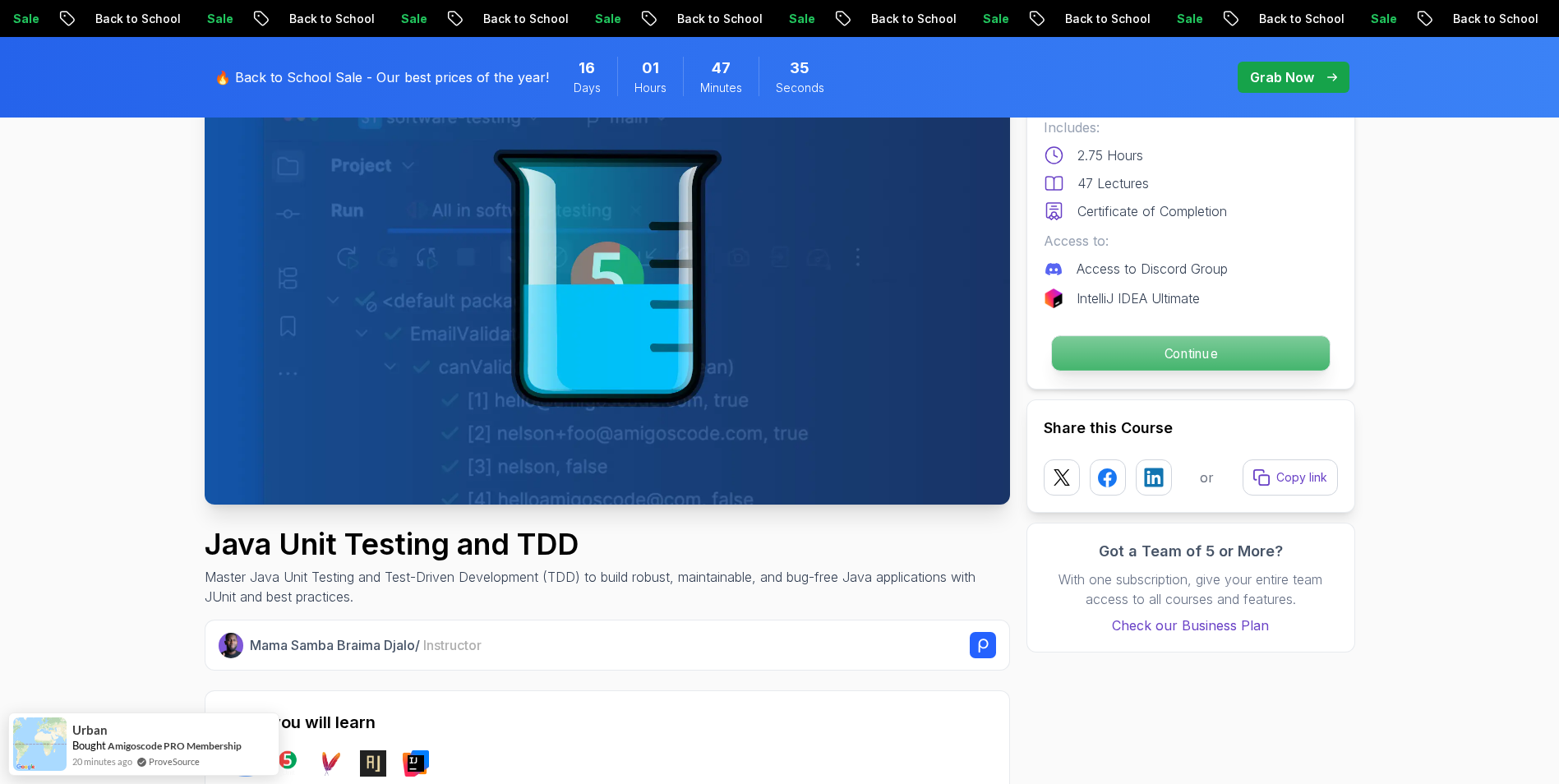
click at [1139, 357] on p "Continue" at bounding box center [1189, 352] width 277 height 34
